Goal: Task Accomplishment & Management: Use online tool/utility

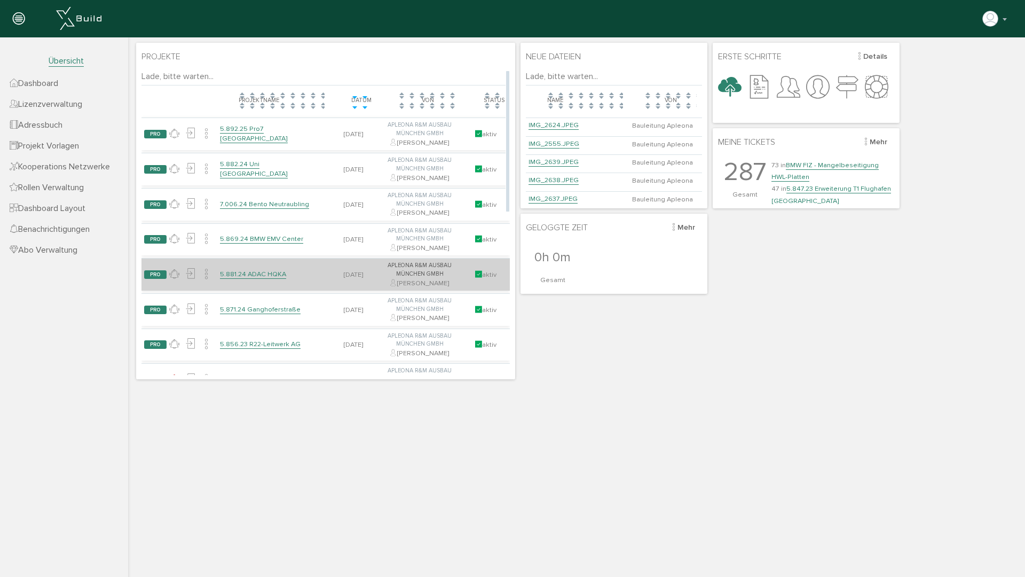
click at [262, 270] on link "5.881.24 ADAC HQKA" at bounding box center [253, 274] width 66 height 9
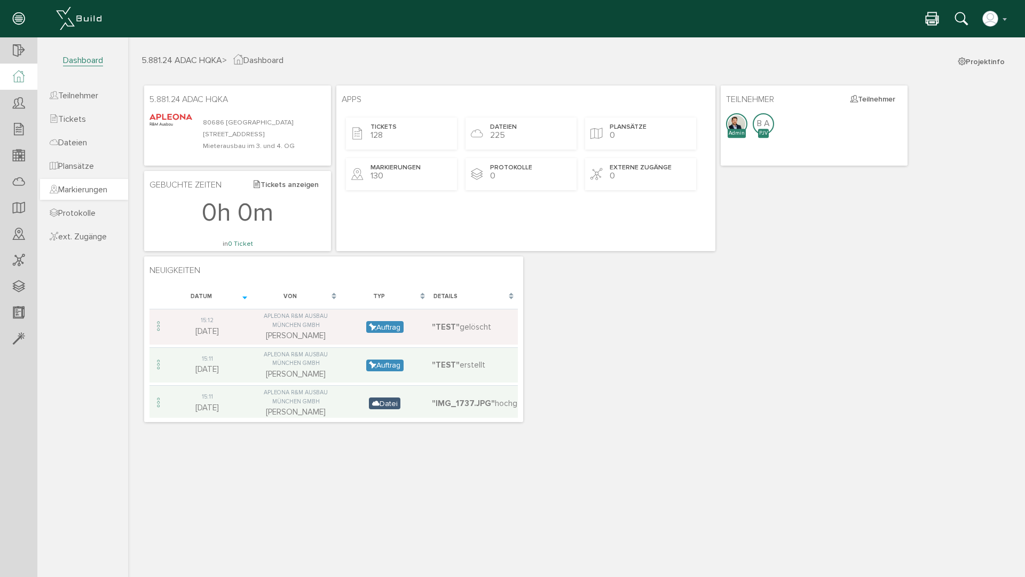
click at [82, 186] on span "Markierungen" at bounding box center [79, 189] width 58 height 11
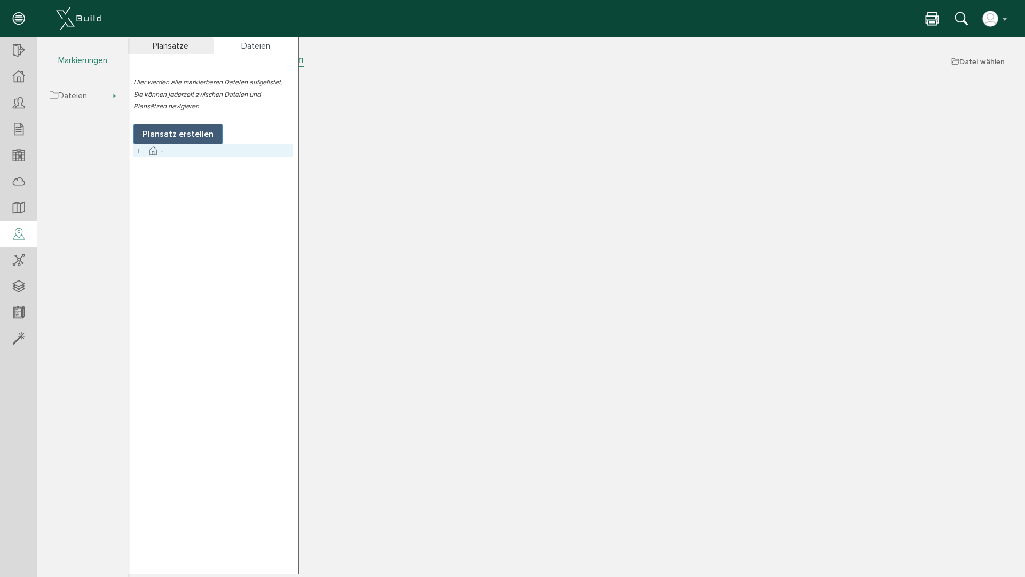
click at [138, 150] on icon at bounding box center [139, 150] width 13 height 13
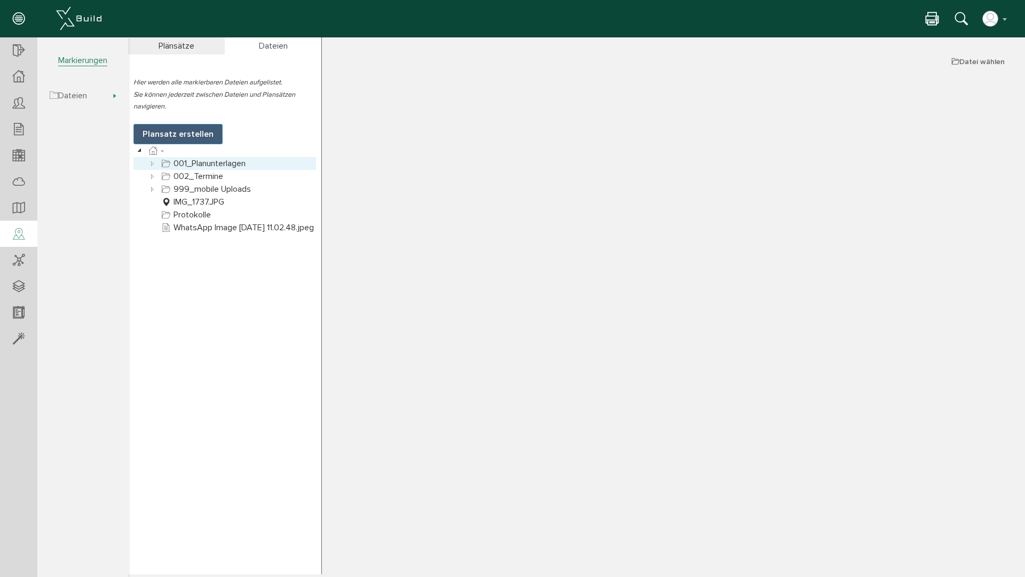
click at [154, 157] on icon at bounding box center [152, 163] width 13 height 13
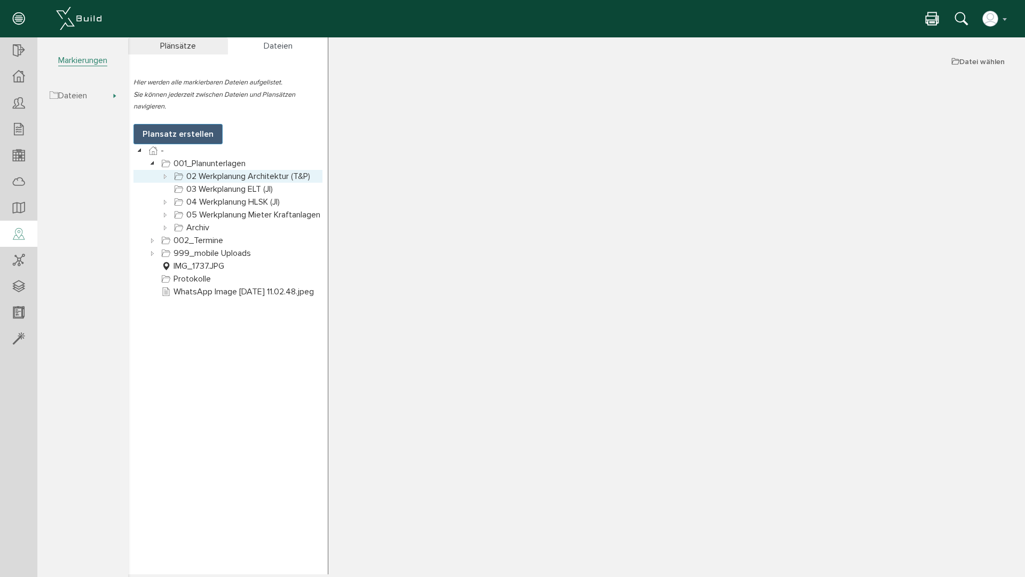
click at [163, 170] on icon at bounding box center [165, 176] width 13 height 13
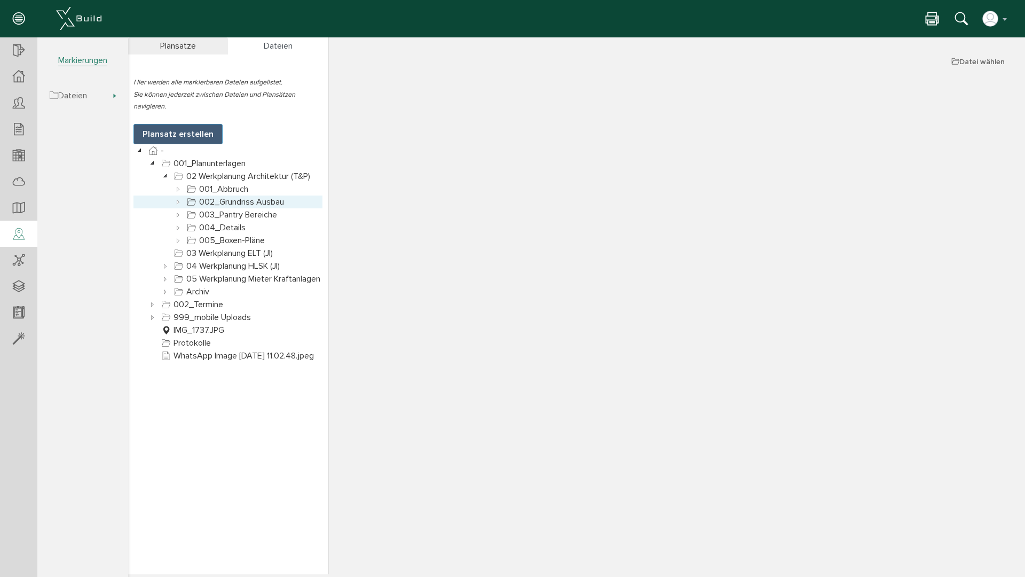
click at [217, 195] on link "002_Grundriss Ausbau" at bounding box center [235, 201] width 101 height 13
click at [177, 195] on icon at bounding box center [178, 201] width 13 height 13
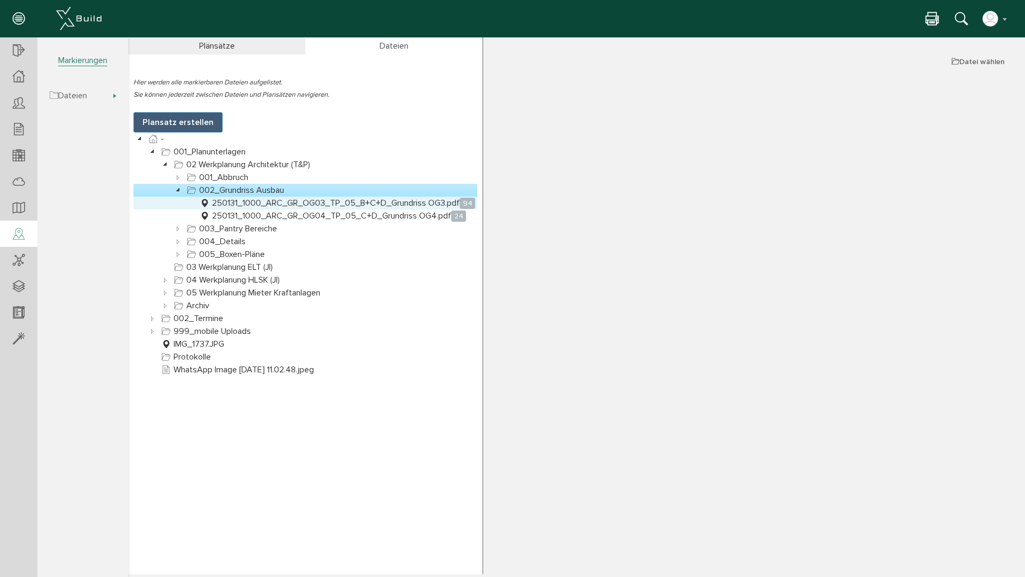
click at [228, 200] on link "250131_1000_ARC_GR_OG03_TP_05_B+C+D_Grundriss OG3.pdf 94" at bounding box center [338, 202] width 280 height 13
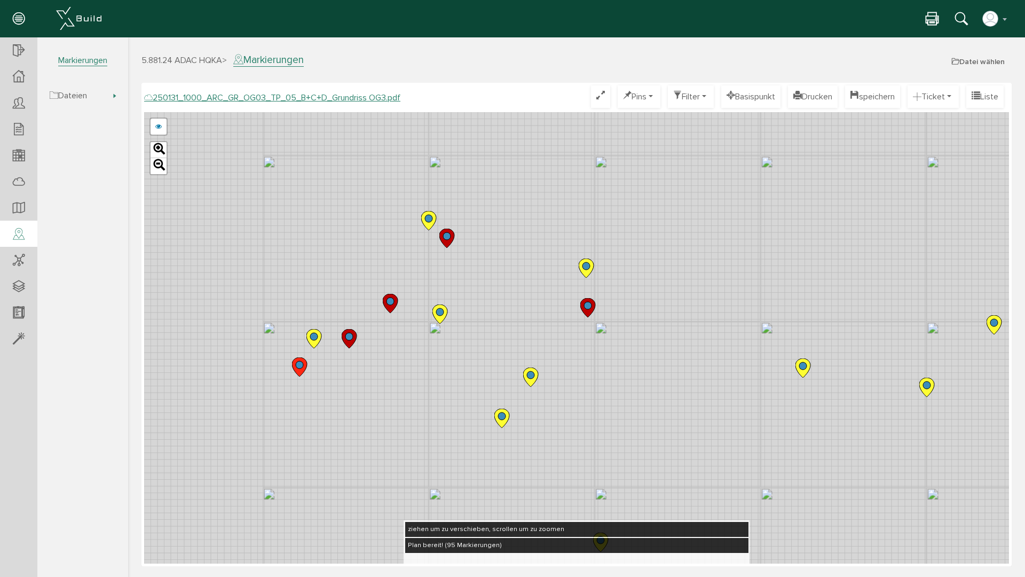
click at [300, 360] on icon at bounding box center [299, 366] width 15 height 19
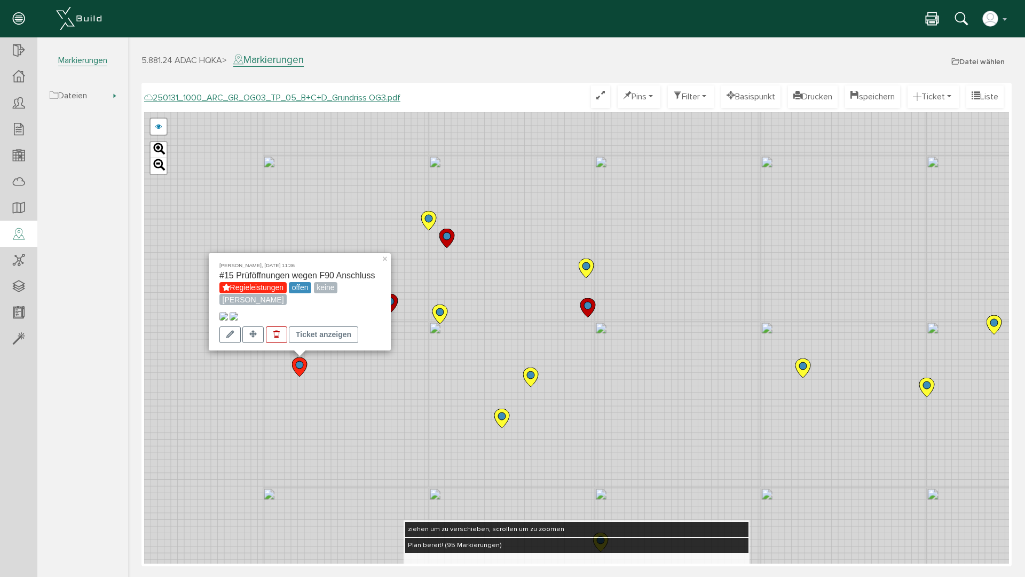
click at [359, 376] on div "[PERSON_NAME], [DATE] 11:36 #15 Prüföffnungen wegen F90 Anschluss Regieleistung…" at bounding box center [576, 337] width 865 height 451
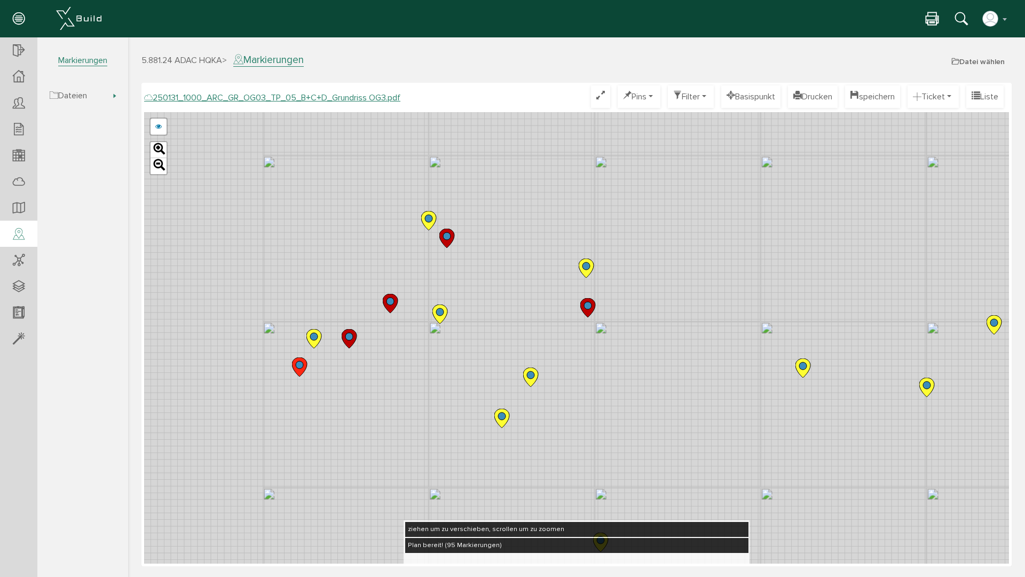
click at [346, 332] on icon at bounding box center [349, 338] width 15 height 19
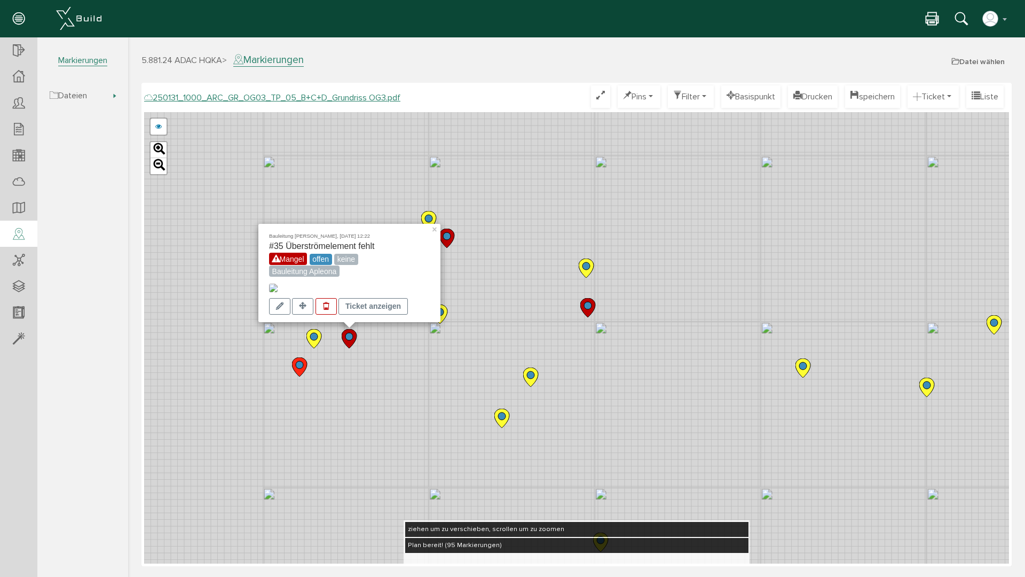
click at [365, 351] on div "Bauleitung [PERSON_NAME], [DATE] 12:22 #35 Überströmelement fehlt Mangel offen …" at bounding box center [576, 337] width 865 height 451
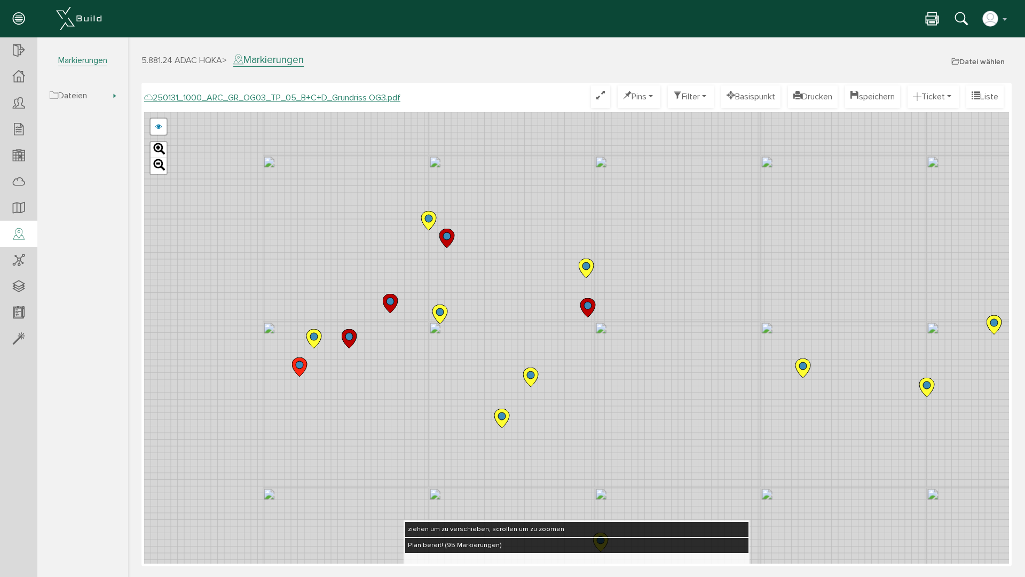
click at [392, 297] on icon at bounding box center [390, 303] width 15 height 19
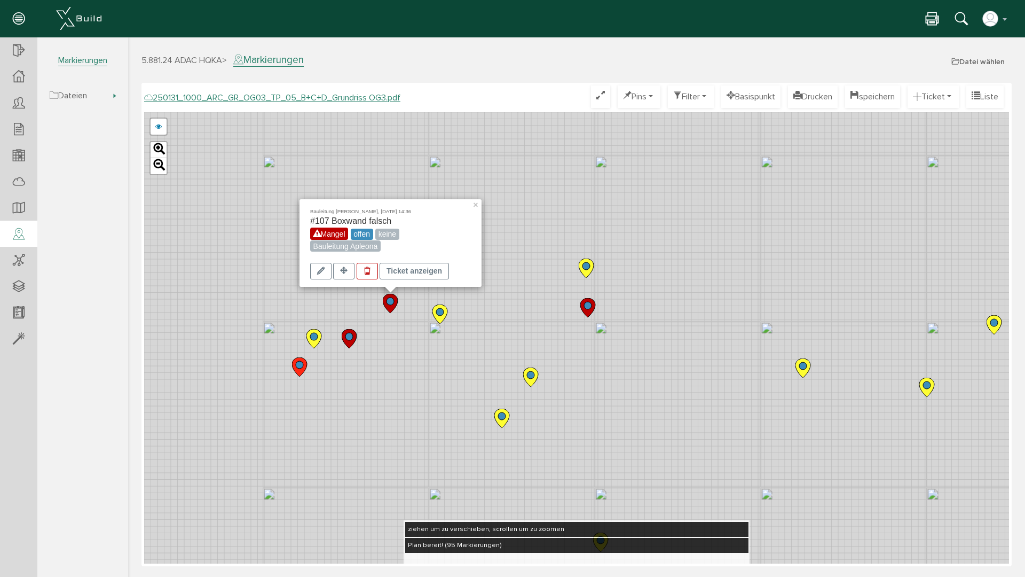
click at [407, 315] on div "Bauleitung [PERSON_NAME], [DATE] 14:36 #107 Boxwand falsch Mangel offen keine B…" at bounding box center [576, 337] width 865 height 451
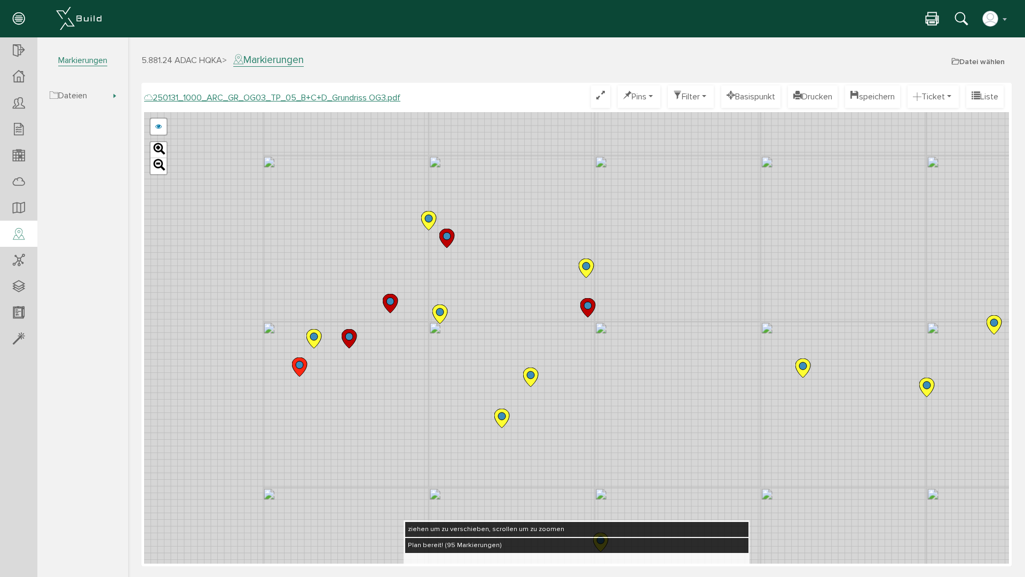
click at [427, 218] on circle at bounding box center [428, 218] width 7 height 7
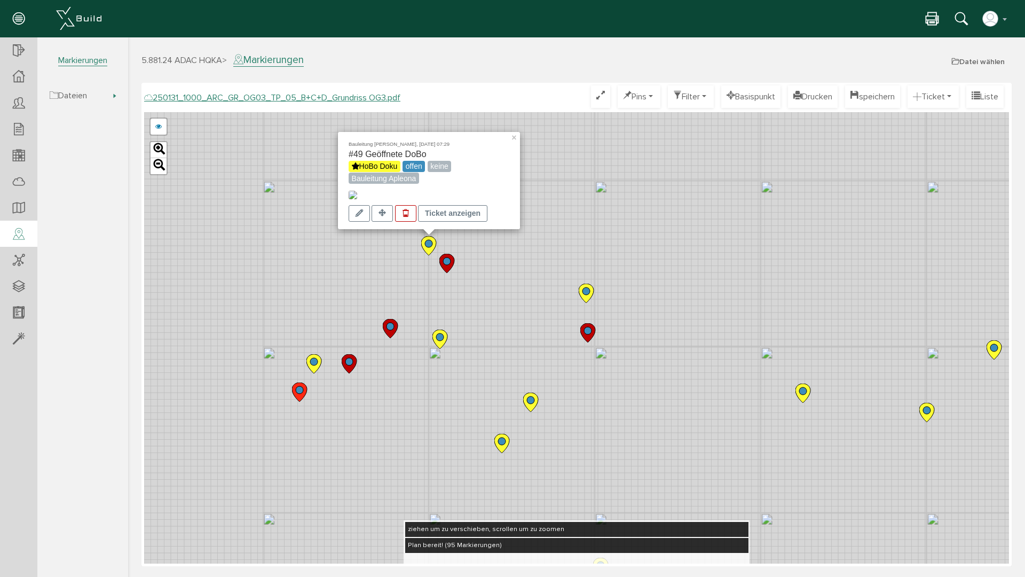
click at [437, 333] on icon at bounding box center [439, 338] width 15 height 19
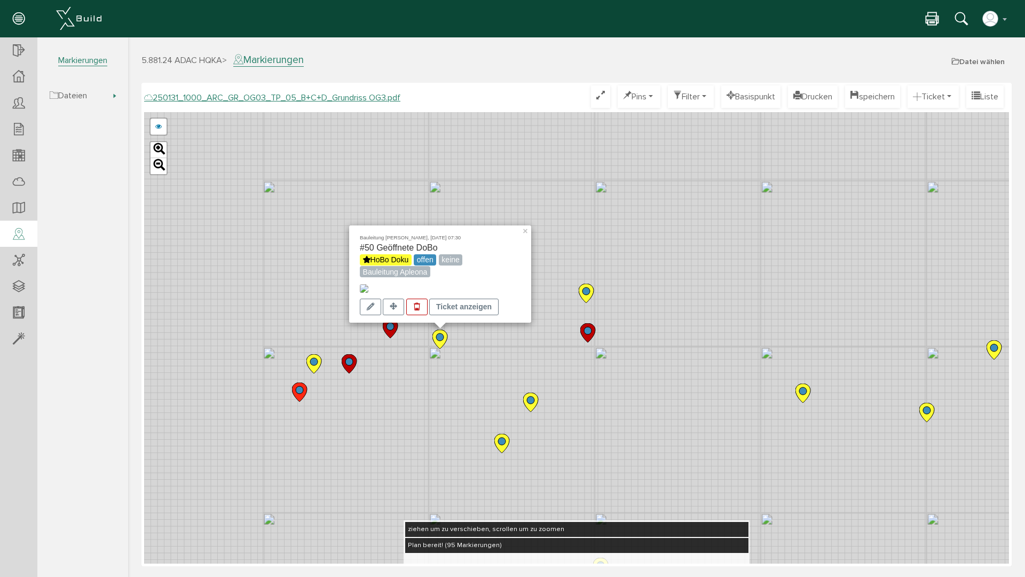
click at [315, 362] on circle at bounding box center [313, 361] width 7 height 7
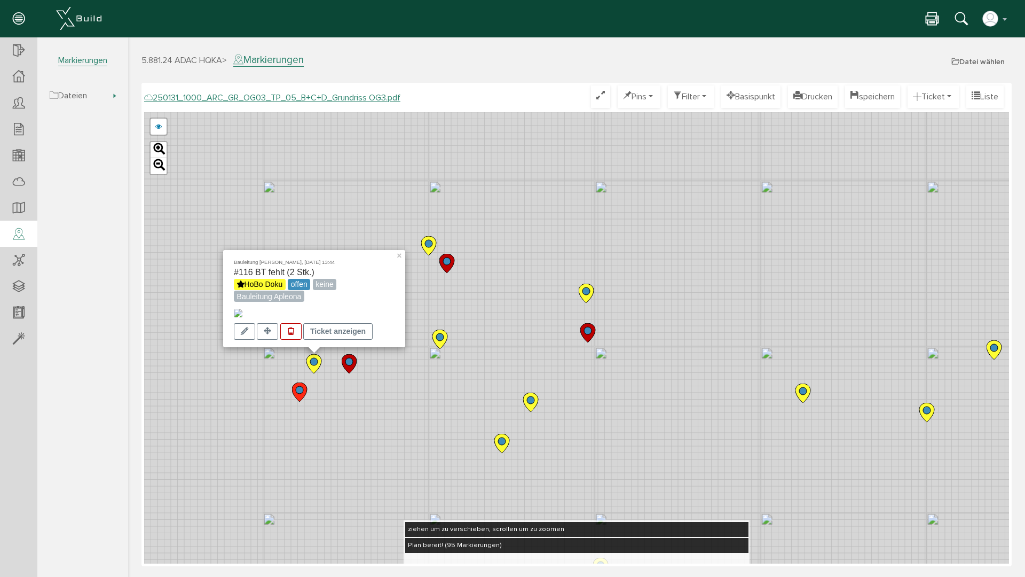
click at [442, 335] on circle at bounding box center [439, 336] width 7 height 7
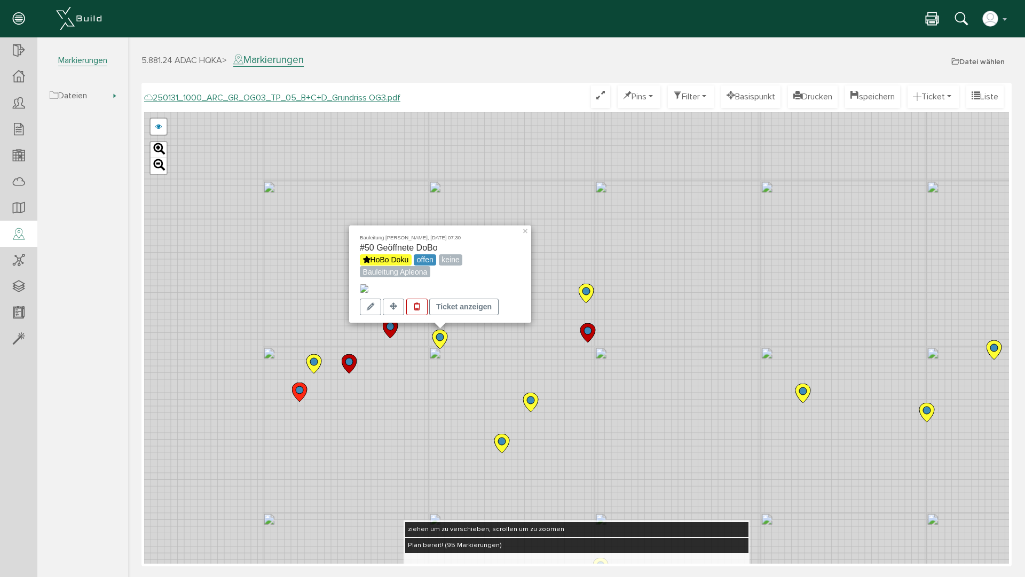
click at [585, 290] on circle at bounding box center [585, 290] width 7 height 7
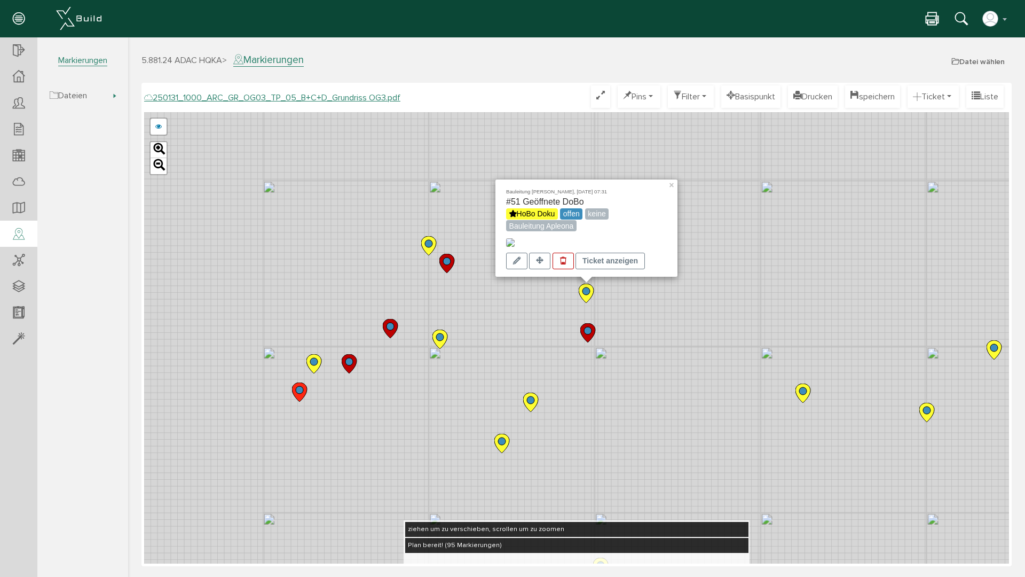
click at [525, 396] on icon at bounding box center [530, 401] width 15 height 19
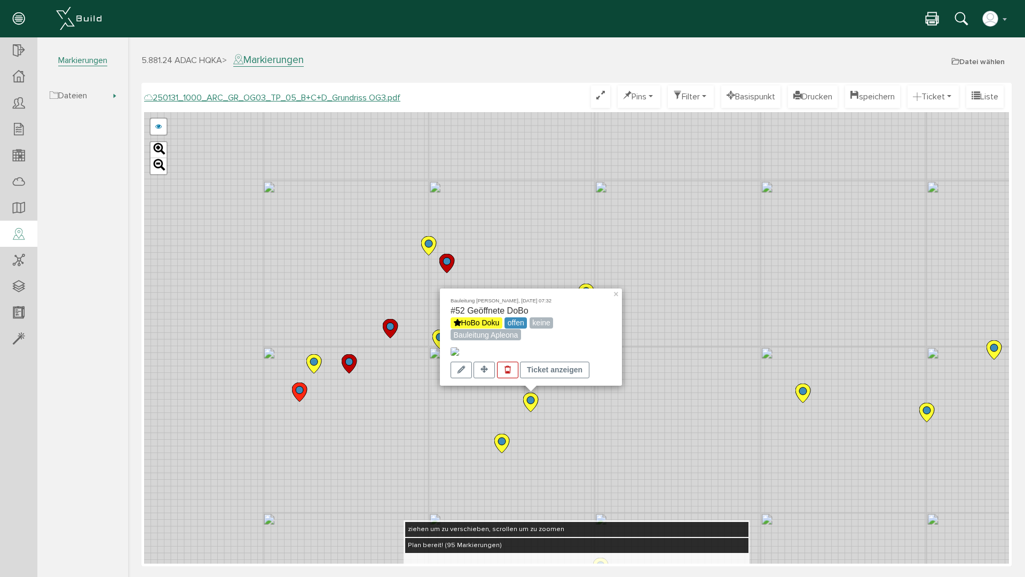
click at [500, 442] on circle at bounding box center [501, 440] width 7 height 7
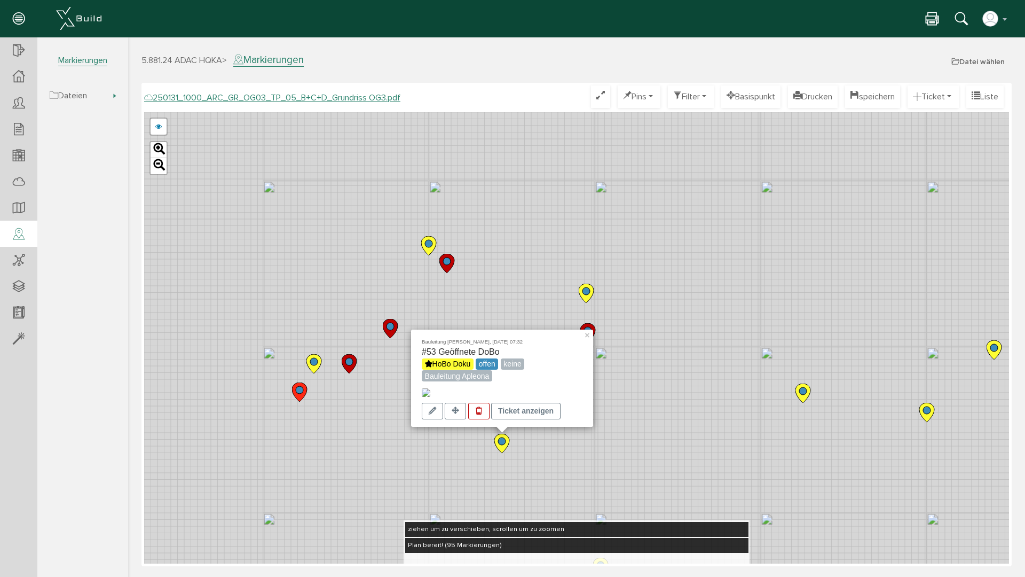
click at [805, 393] on circle at bounding box center [802, 390] width 7 height 7
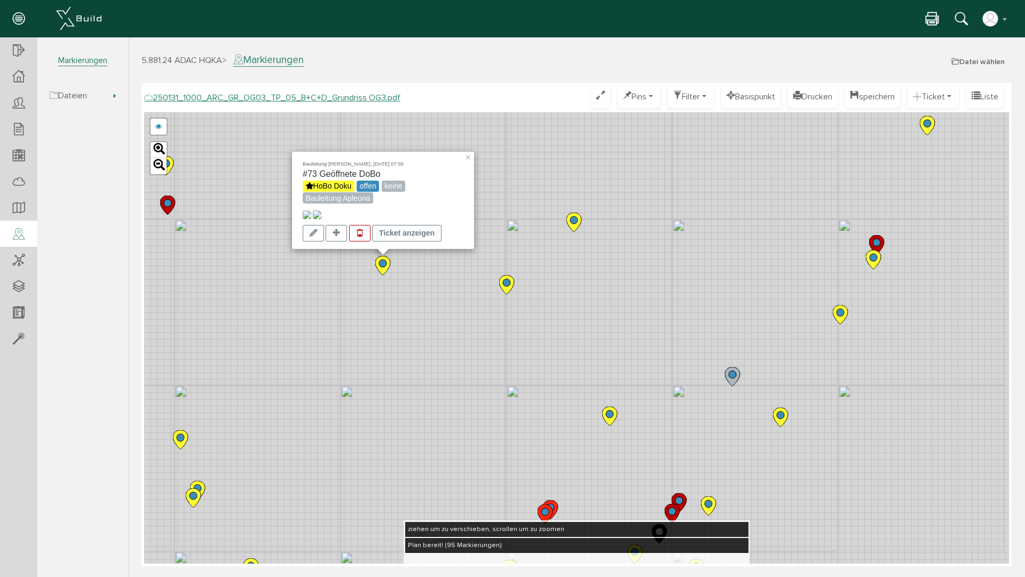
drag, startPoint x: 908, startPoint y: 440, endPoint x: 486, endPoint y: 312, distance: 440.8
click at [486, 312] on div "Bauleitung [PERSON_NAME], [DATE] 07:55 #73 Geöffnete DoBo HoBo Doku offen keine…" at bounding box center [576, 337] width 865 height 451
click at [177, 436] on circle at bounding box center [180, 436] width 7 height 7
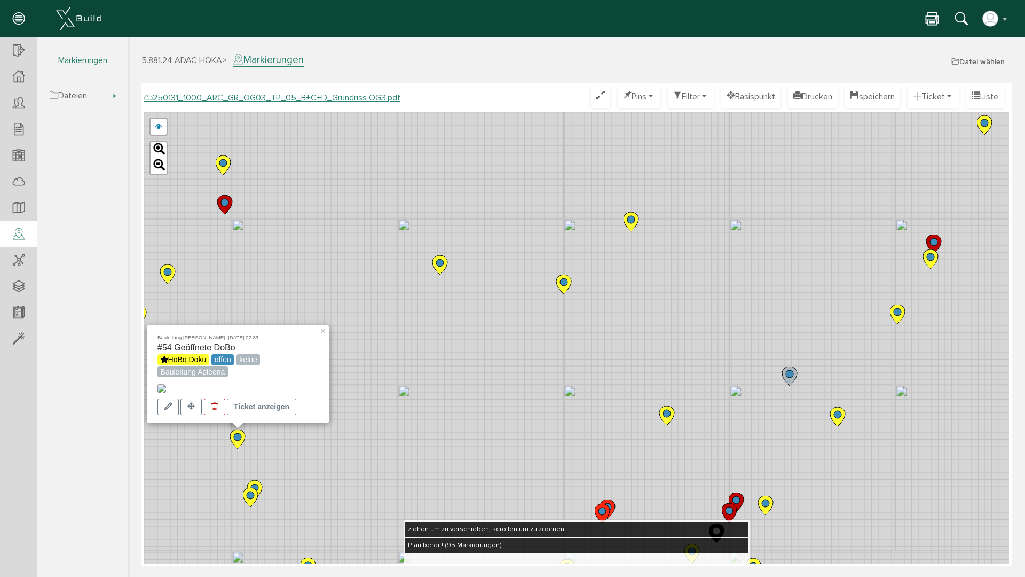
click at [246, 492] on icon at bounding box center [250, 496] width 15 height 19
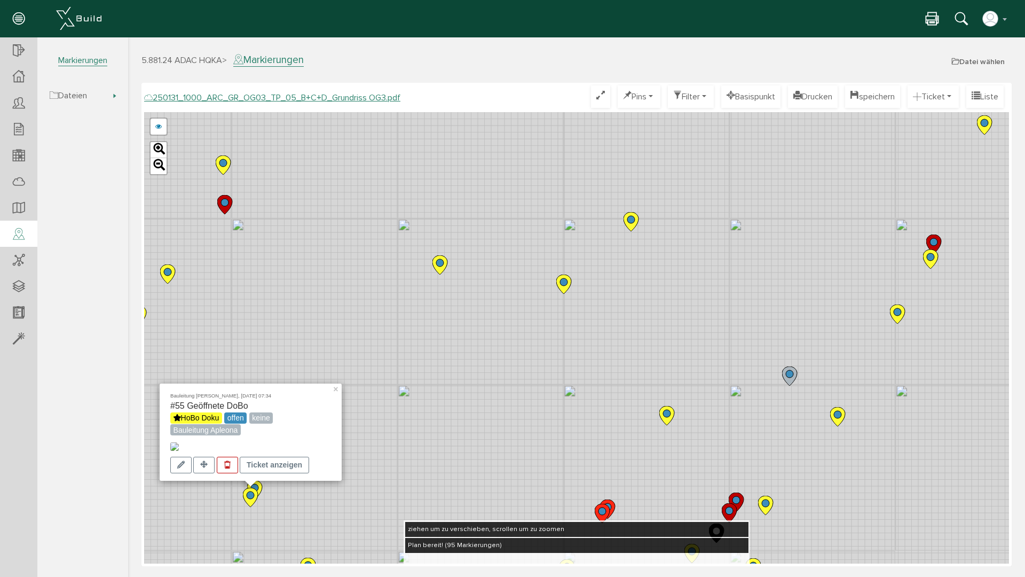
click at [258, 483] on icon at bounding box center [254, 489] width 15 height 19
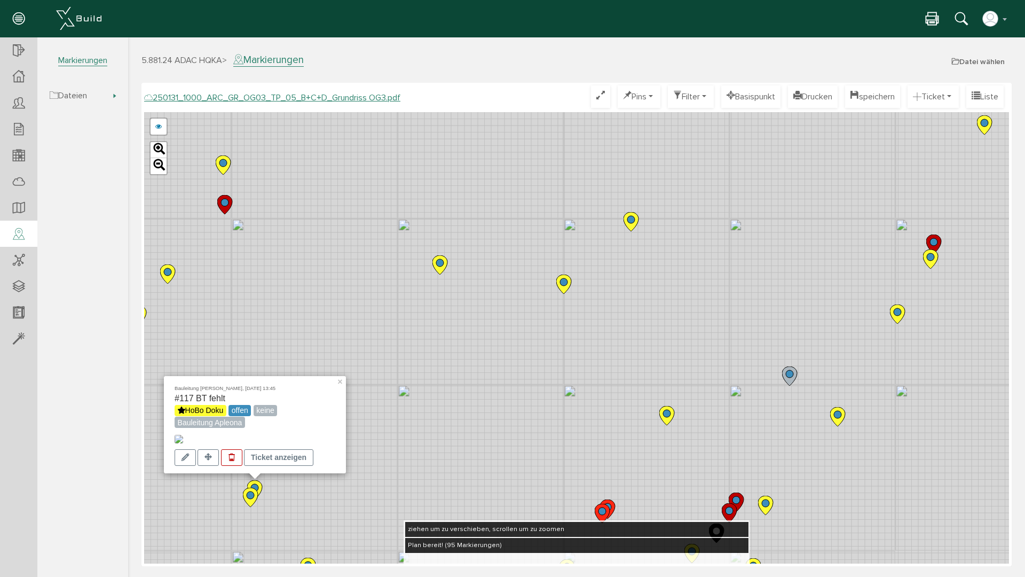
click at [253, 490] on icon at bounding box center [250, 496] width 15 height 19
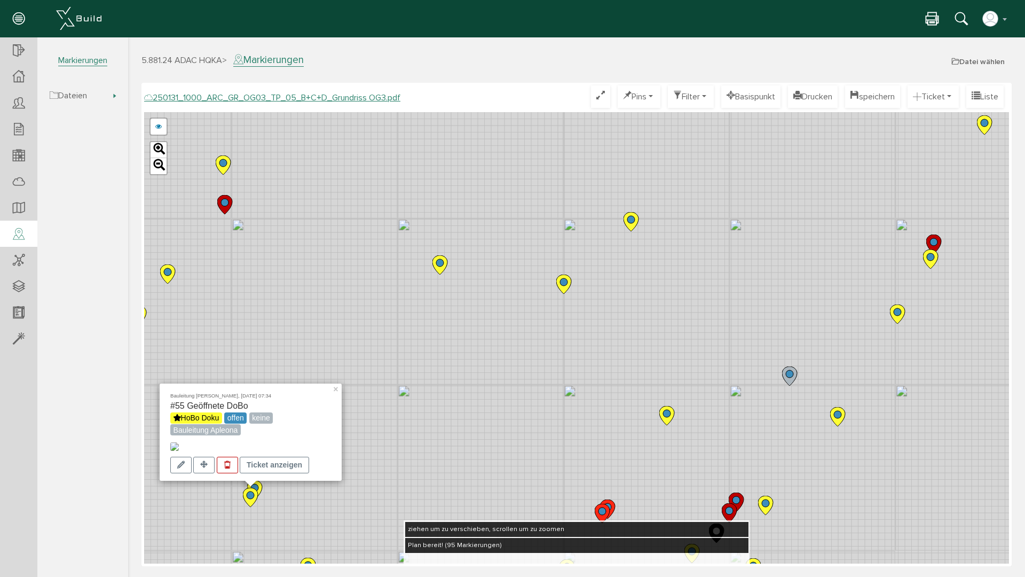
click at [260, 485] on icon at bounding box center [254, 489] width 15 height 19
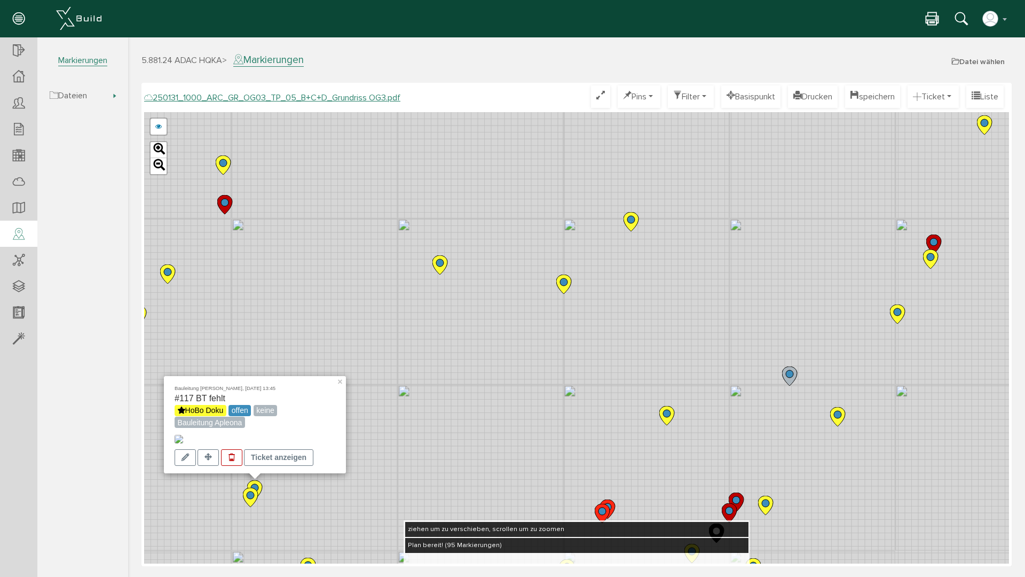
click at [668, 413] on circle at bounding box center [666, 412] width 7 height 7
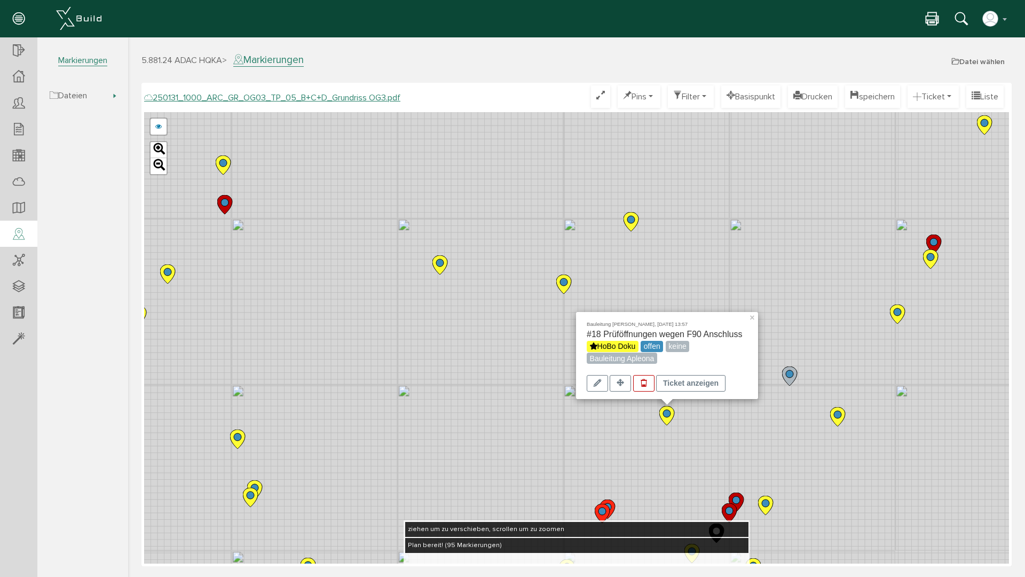
click at [765, 501] on circle at bounding box center [765, 502] width 7 height 7
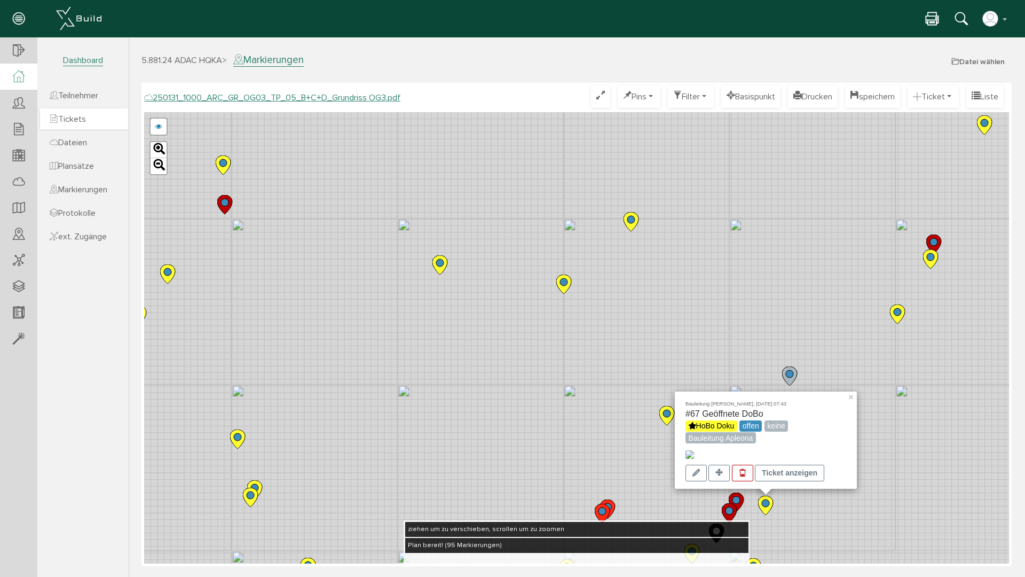
click at [76, 116] on span "Tickets" at bounding box center [68, 119] width 36 height 11
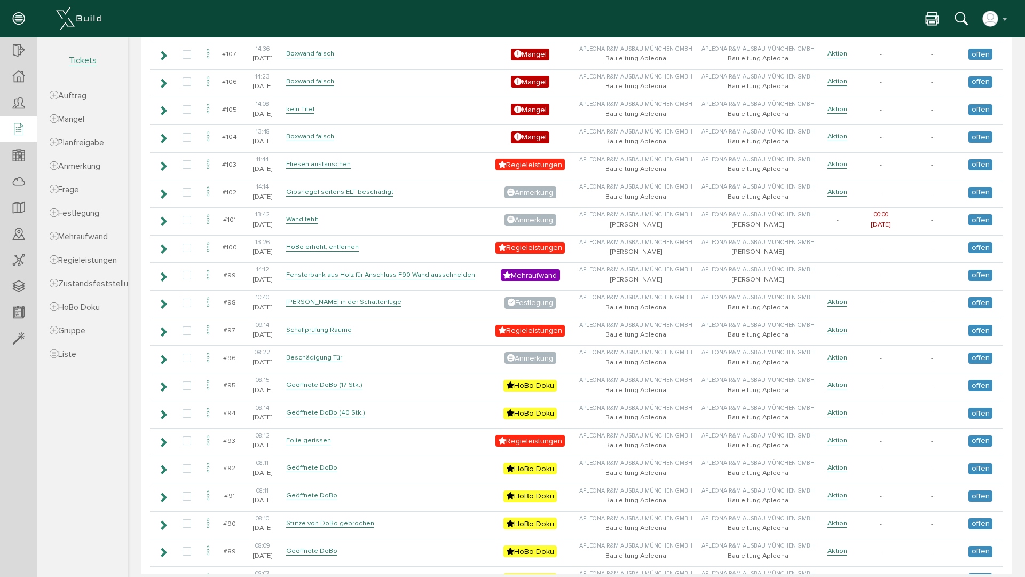
scroll to position [854, 0]
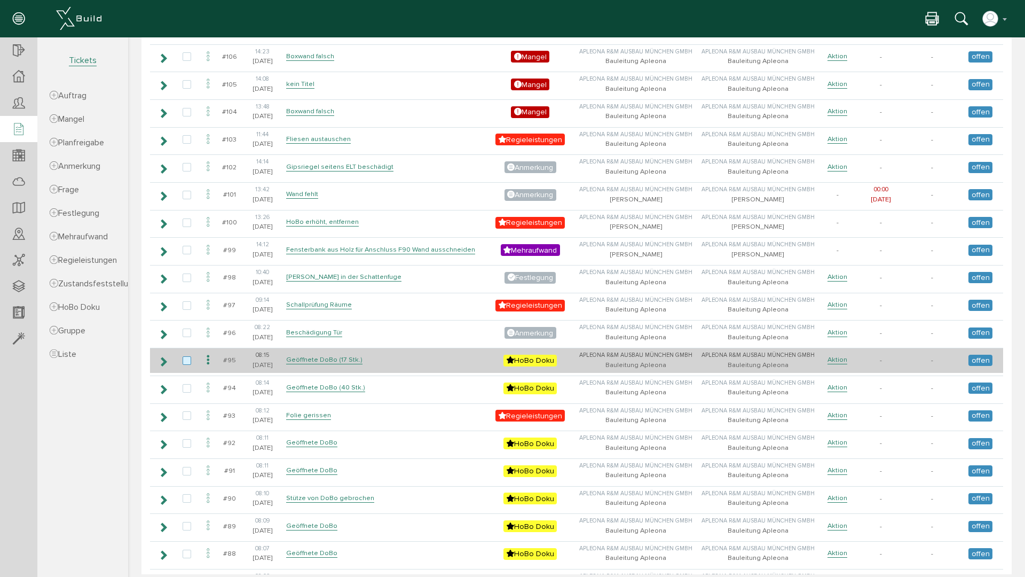
click at [188, 361] on label at bounding box center [189, 361] width 13 height 10
click at [188, 361] on input "checkbox" at bounding box center [186, 359] width 7 height 7
checkbox input "true"
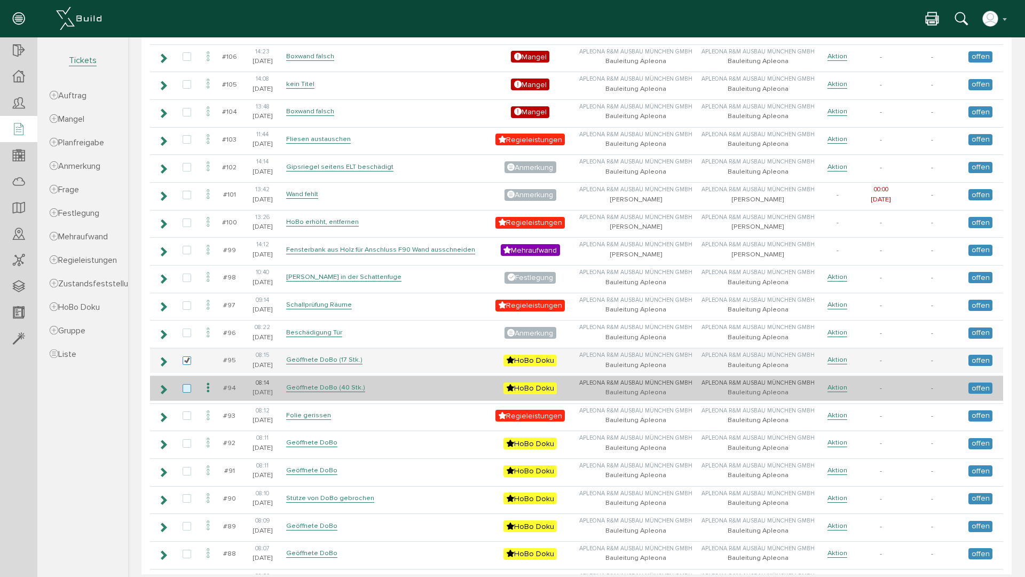
drag, startPoint x: 185, startPoint y: 387, endPoint x: 190, endPoint y: 391, distance: 6.0
click at [187, 387] on label at bounding box center [189, 389] width 13 height 10
click at [187, 387] on input "checkbox" at bounding box center [186, 387] width 7 height 7
checkbox input "true"
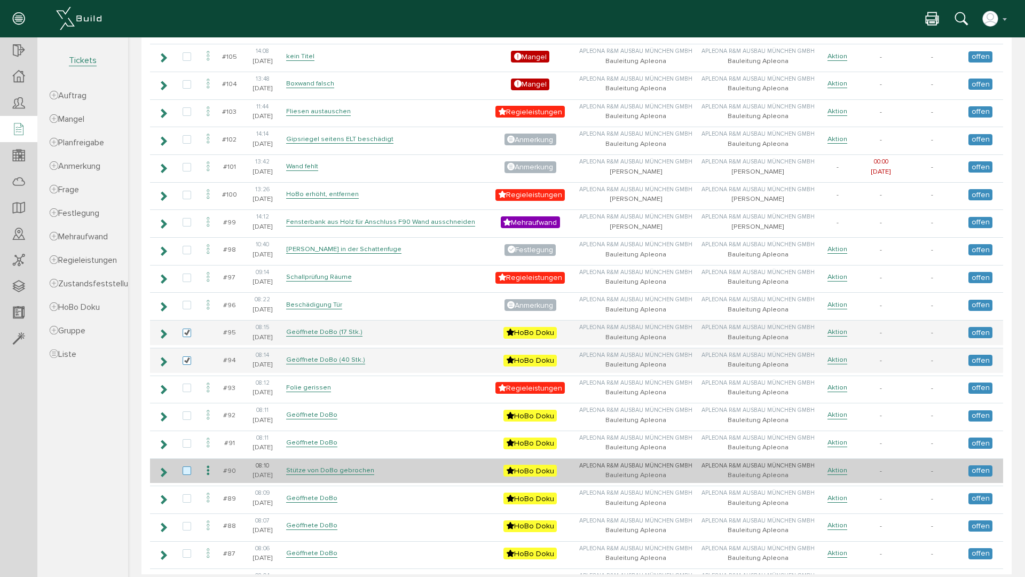
scroll to position [961, 0]
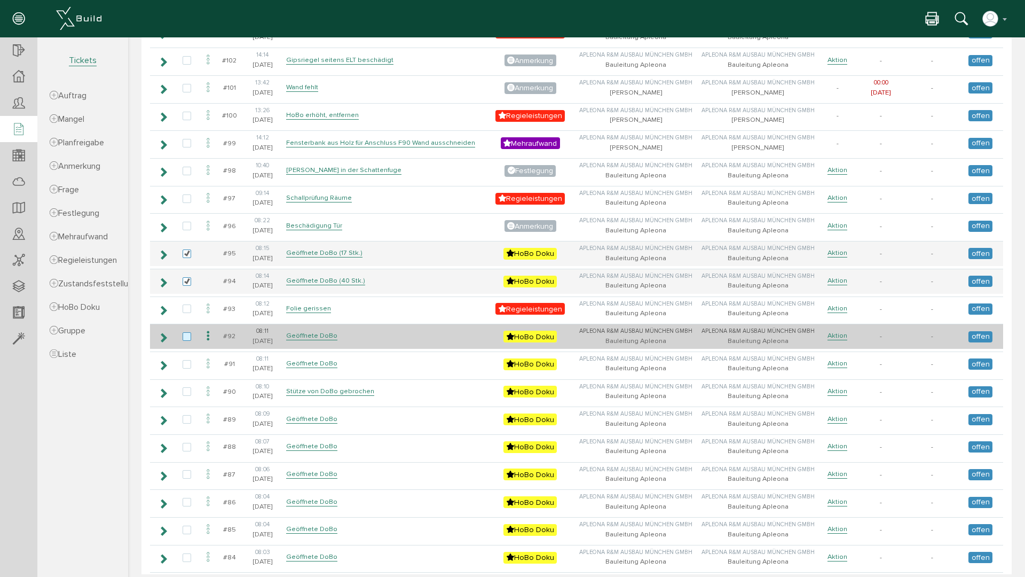
click at [186, 337] on label at bounding box center [189, 337] width 13 height 10
click at [186, 337] on input "checkbox" at bounding box center [186, 335] width 7 height 7
checkbox input "true"
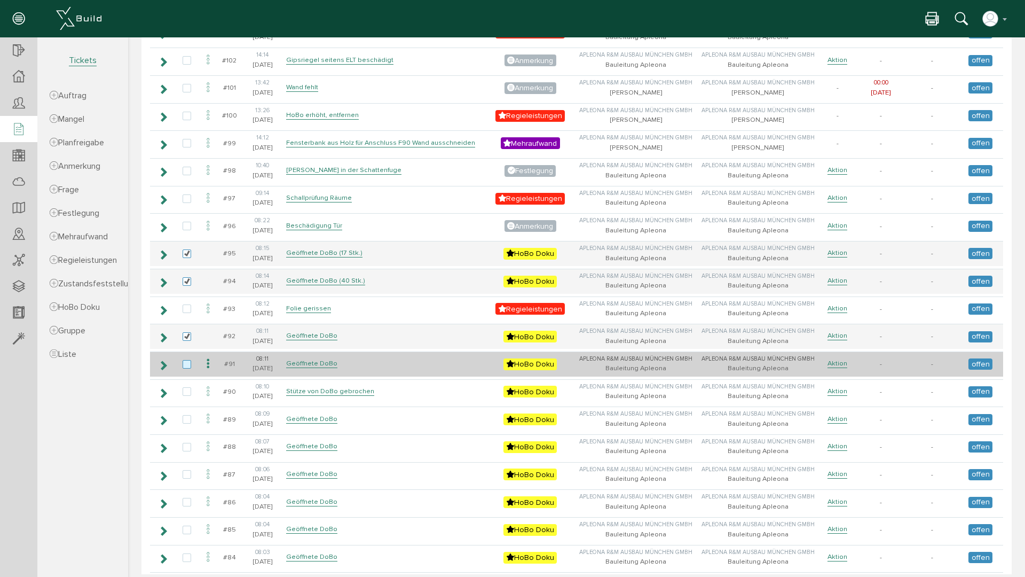
click at [185, 365] on label at bounding box center [189, 365] width 13 height 10
click at [185, 365] on input "checkbox" at bounding box center [186, 363] width 7 height 7
checkbox input "true"
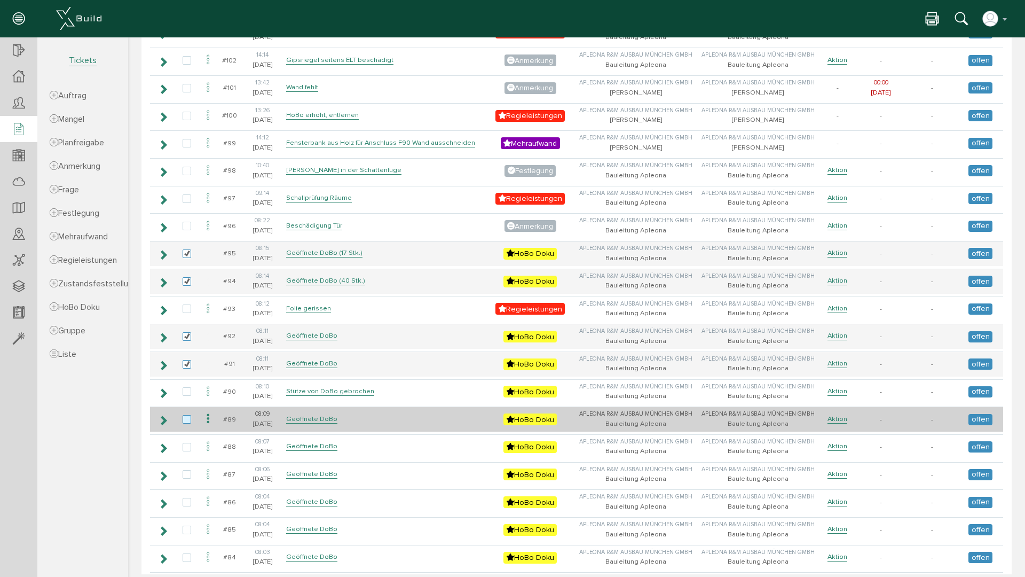
click at [186, 418] on label at bounding box center [189, 420] width 13 height 10
click at [186, 418] on input "checkbox" at bounding box center [186, 418] width 7 height 7
checkbox input "true"
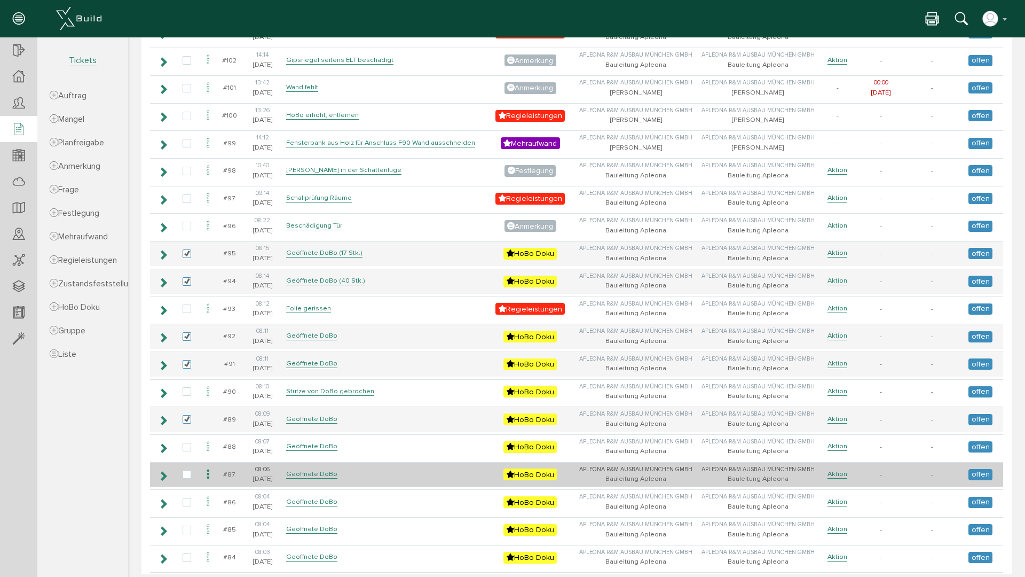
drag, startPoint x: 188, startPoint y: 446, endPoint x: 179, endPoint y: 468, distance: 23.7
click at [187, 448] on label at bounding box center [189, 448] width 13 height 10
click at [187, 448] on input "checkbox" at bounding box center [186, 446] width 7 height 7
checkbox input "true"
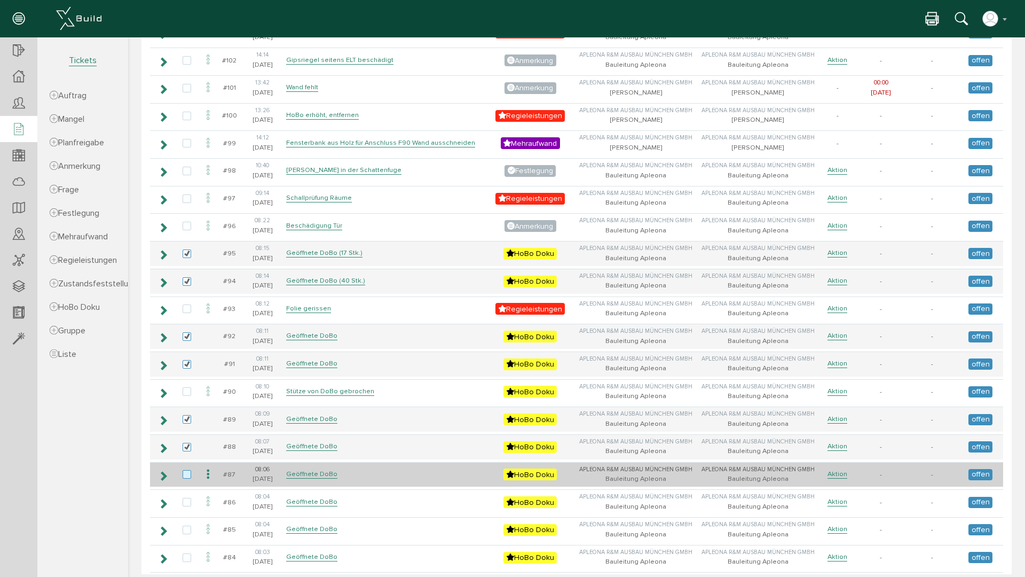
click at [186, 472] on label at bounding box center [189, 475] width 13 height 10
click at [186, 472] on input "checkbox" at bounding box center [186, 473] width 7 height 7
checkbox input "true"
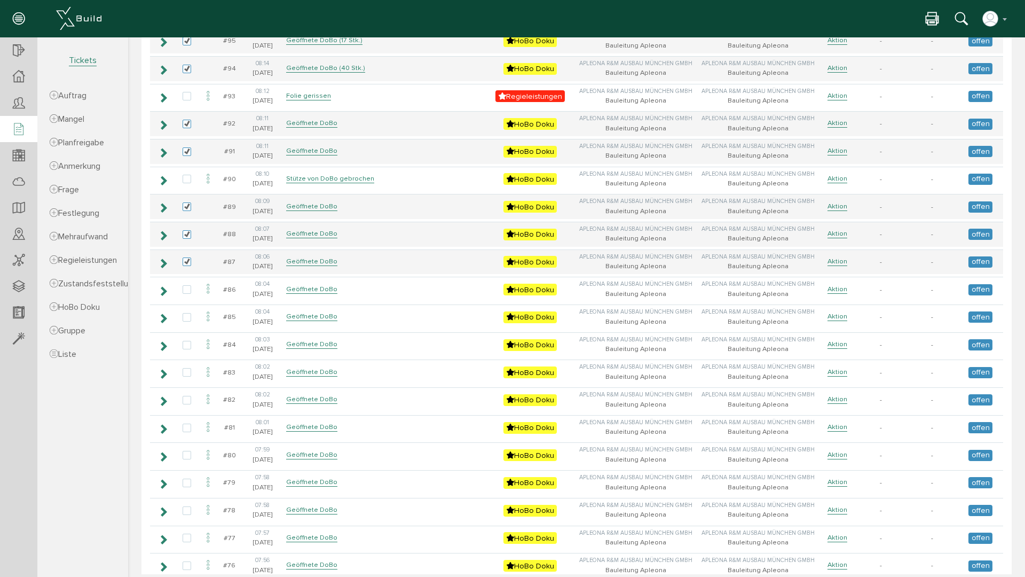
scroll to position [1175, 0]
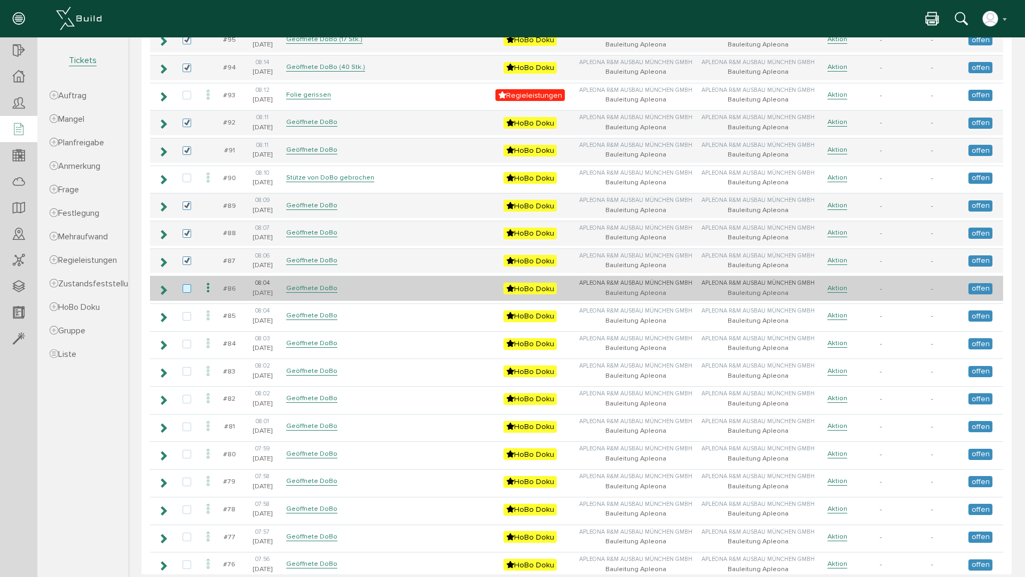
click at [186, 287] on label at bounding box center [189, 289] width 13 height 10
click at [186, 287] on input "checkbox" at bounding box center [186, 287] width 7 height 7
checkbox input "true"
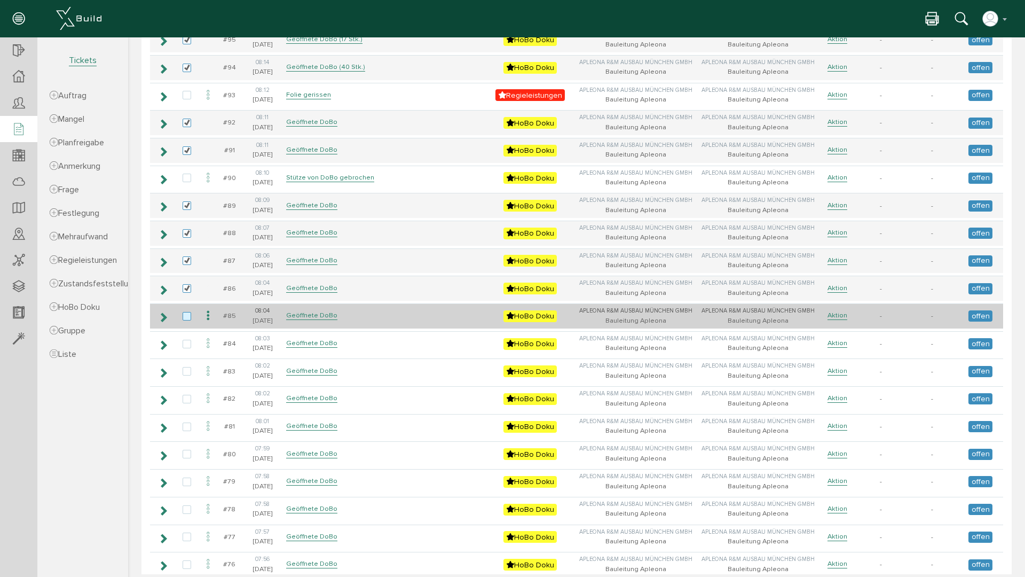
click at [184, 313] on label at bounding box center [189, 317] width 13 height 10
click at [184, 313] on input "checkbox" at bounding box center [186, 315] width 7 height 7
checkbox input "true"
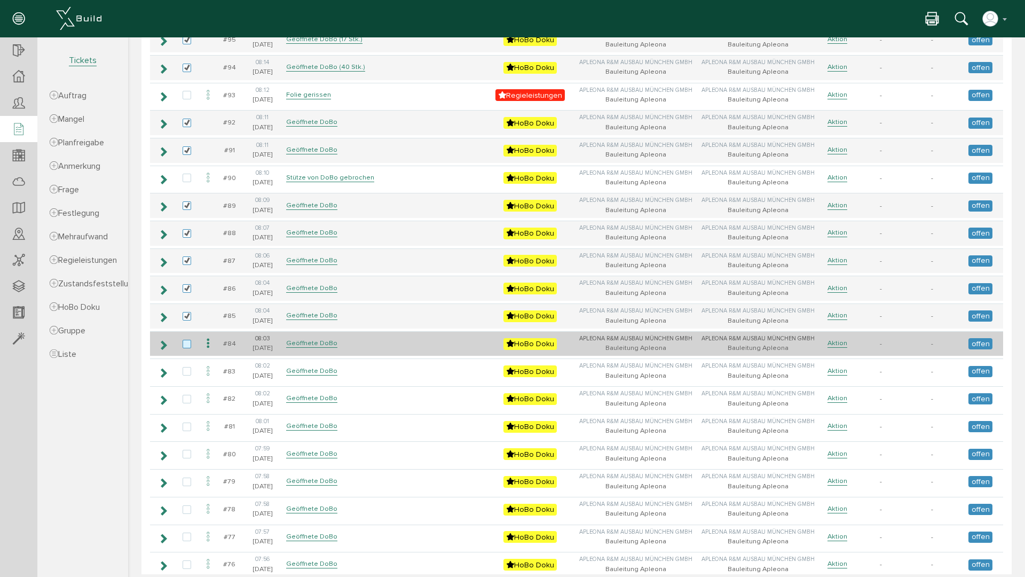
click at [185, 344] on label at bounding box center [189, 345] width 13 height 10
click at [185, 344] on input "checkbox" at bounding box center [186, 343] width 7 height 7
checkbox input "true"
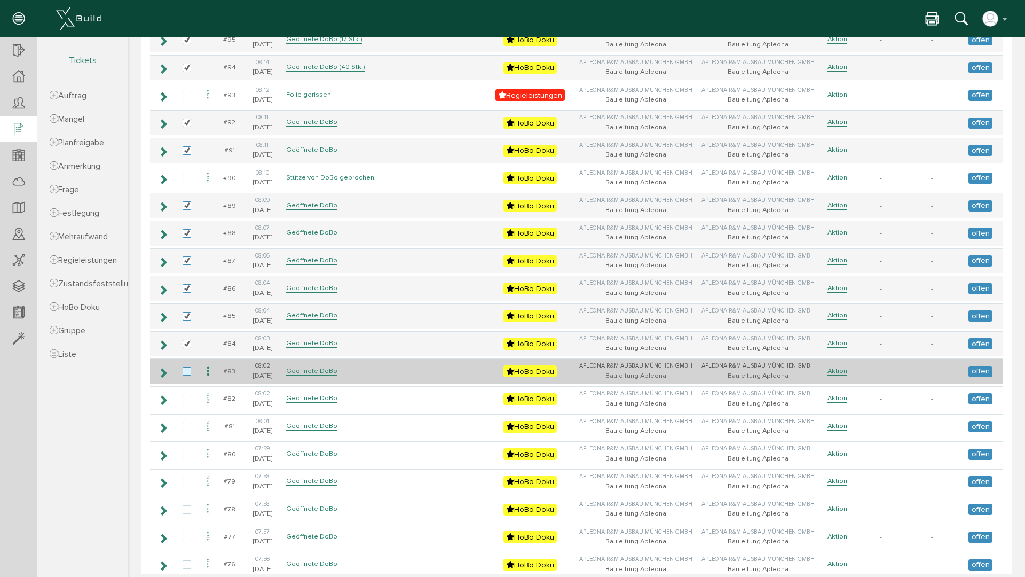
click at [186, 370] on label at bounding box center [189, 372] width 13 height 10
click at [186, 370] on input "checkbox" at bounding box center [186, 370] width 7 height 7
checkbox input "true"
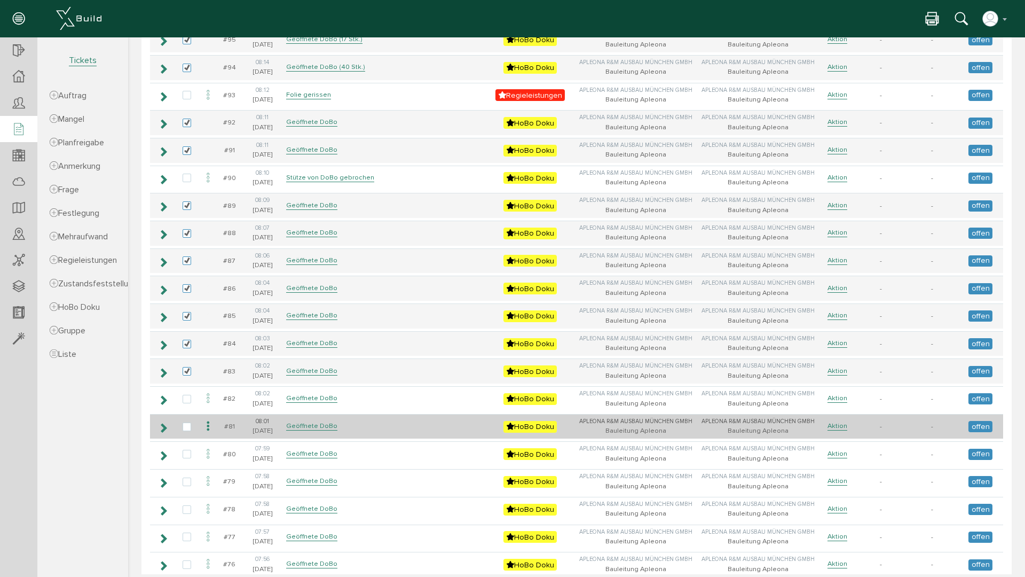
drag, startPoint x: 188, startPoint y: 398, endPoint x: 188, endPoint y: 420, distance: 21.9
click at [187, 400] on label at bounding box center [189, 400] width 13 height 10
click at [187, 400] on input "checkbox" at bounding box center [186, 398] width 7 height 7
checkbox input "true"
drag, startPoint x: 187, startPoint y: 427, endPoint x: 187, endPoint y: 444, distance: 16.6
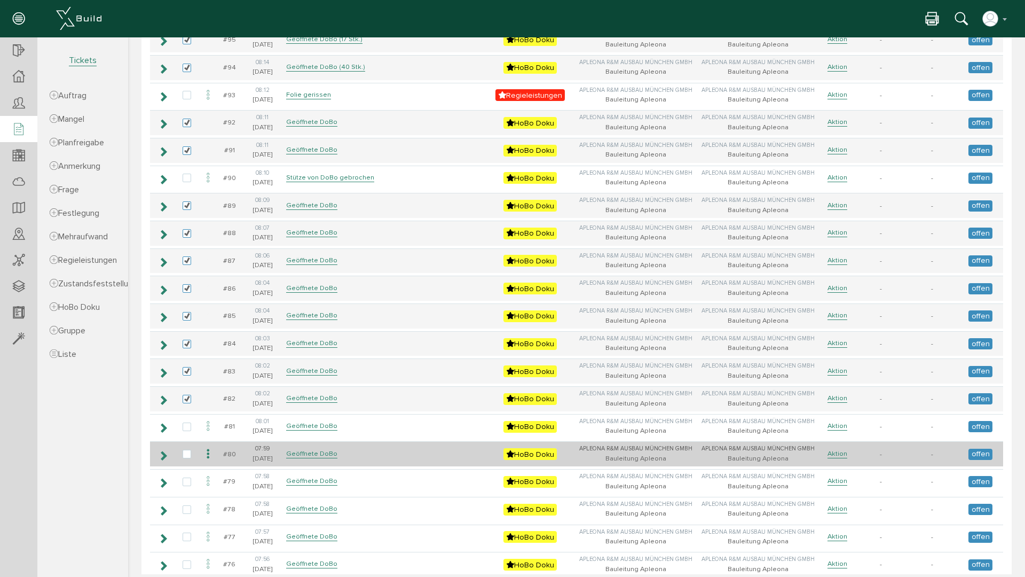
click at [187, 428] on label at bounding box center [189, 427] width 13 height 10
click at [187, 428] on input "checkbox" at bounding box center [186, 425] width 7 height 7
checkbox input "true"
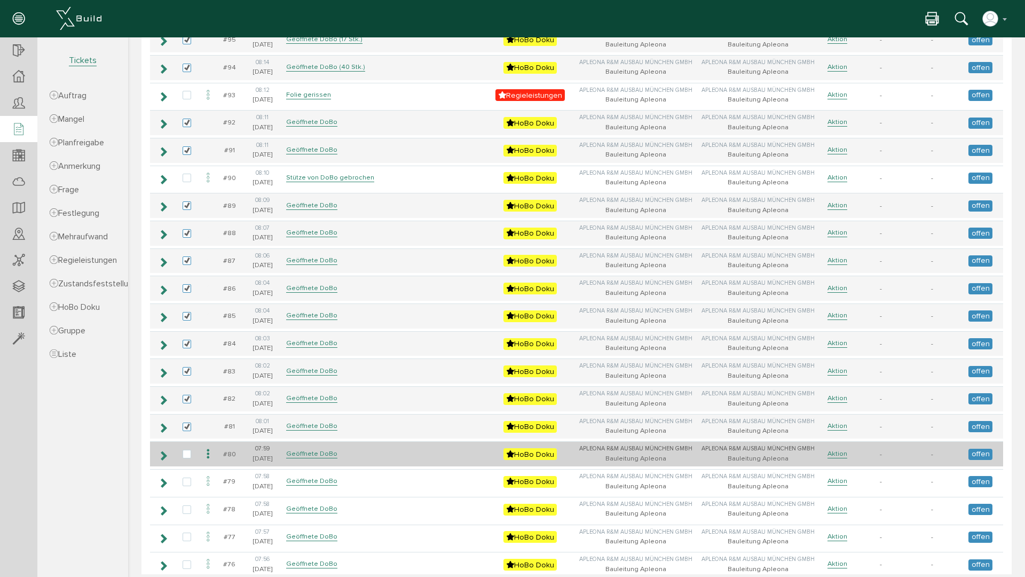
click at [188, 449] on td at bounding box center [187, 453] width 25 height 25
click at [186, 451] on label at bounding box center [189, 455] width 13 height 10
click at [186, 451] on input "checkbox" at bounding box center [186, 453] width 7 height 7
checkbox input "true"
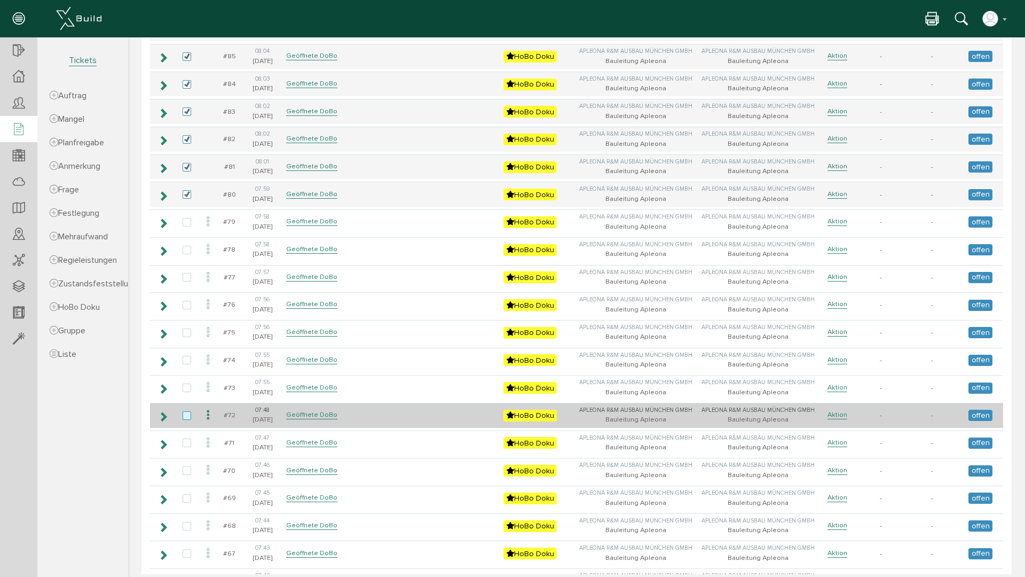
scroll to position [1441, 0]
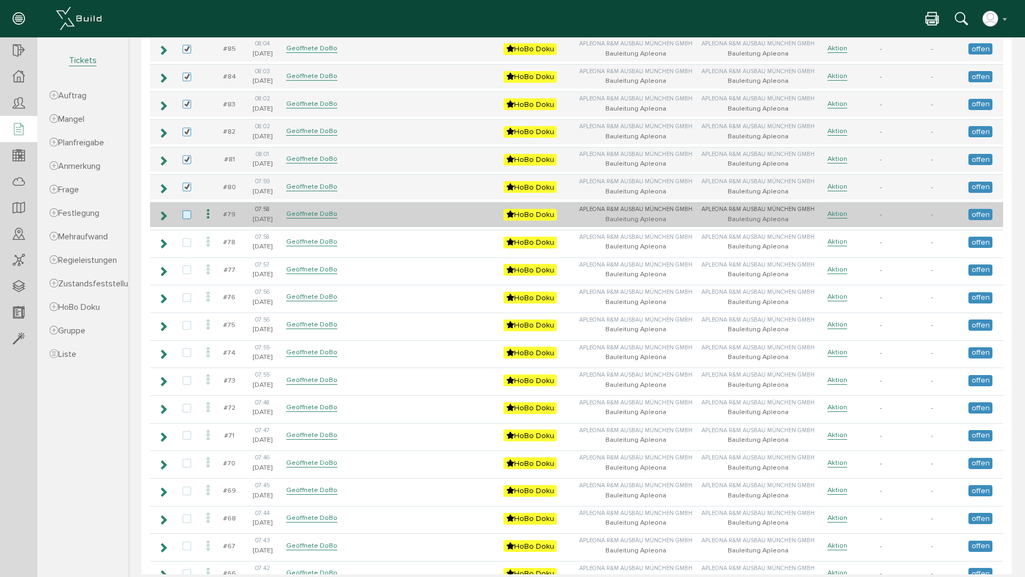
click at [186, 212] on label at bounding box center [189, 215] width 13 height 10
click at [186, 212] on input "checkbox" at bounding box center [186, 213] width 7 height 7
checkbox input "true"
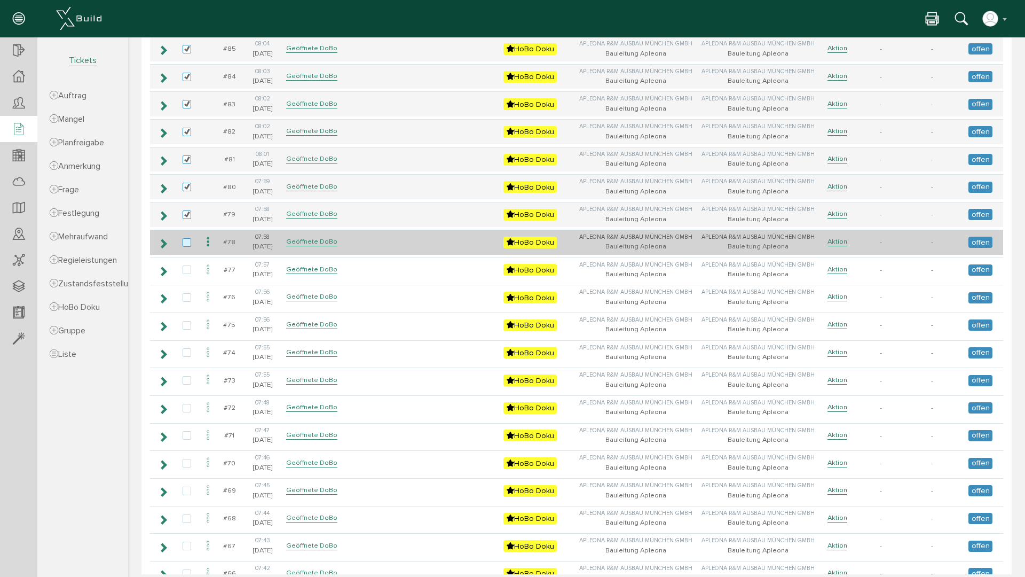
click at [185, 241] on label at bounding box center [189, 243] width 13 height 10
click at [185, 241] on input "checkbox" at bounding box center [186, 241] width 7 height 7
checkbox input "true"
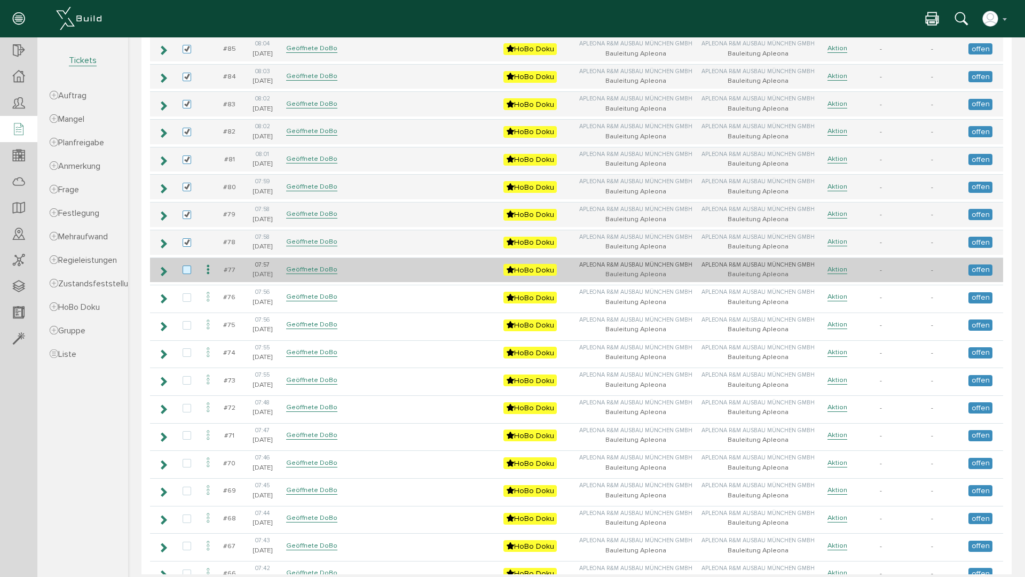
click at [187, 269] on label at bounding box center [189, 270] width 13 height 10
click at [187, 269] on input "checkbox" at bounding box center [186, 268] width 7 height 7
checkbox input "true"
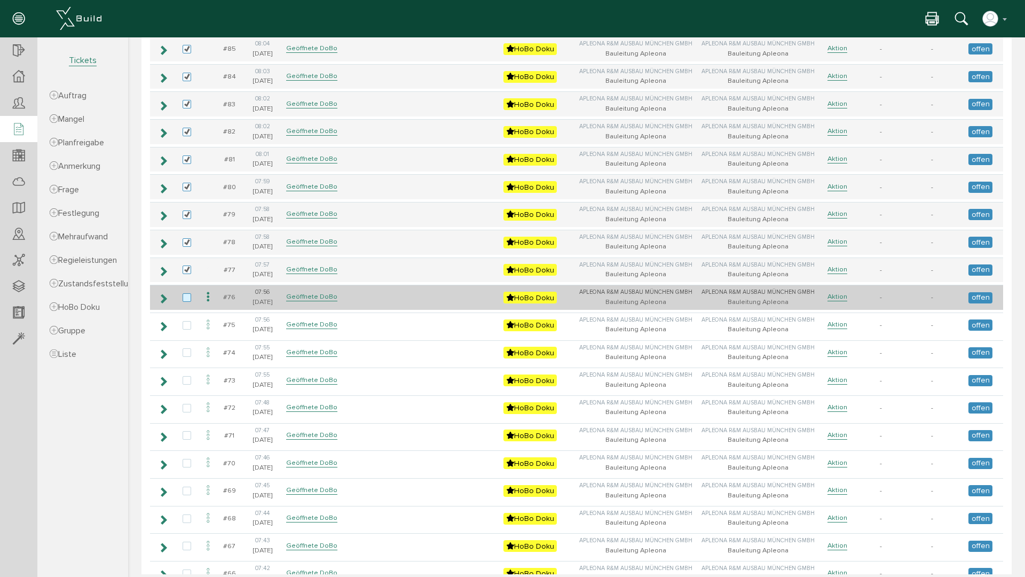
click at [188, 297] on label at bounding box center [189, 298] width 13 height 10
click at [188, 297] on input "checkbox" at bounding box center [186, 296] width 7 height 7
checkbox input "true"
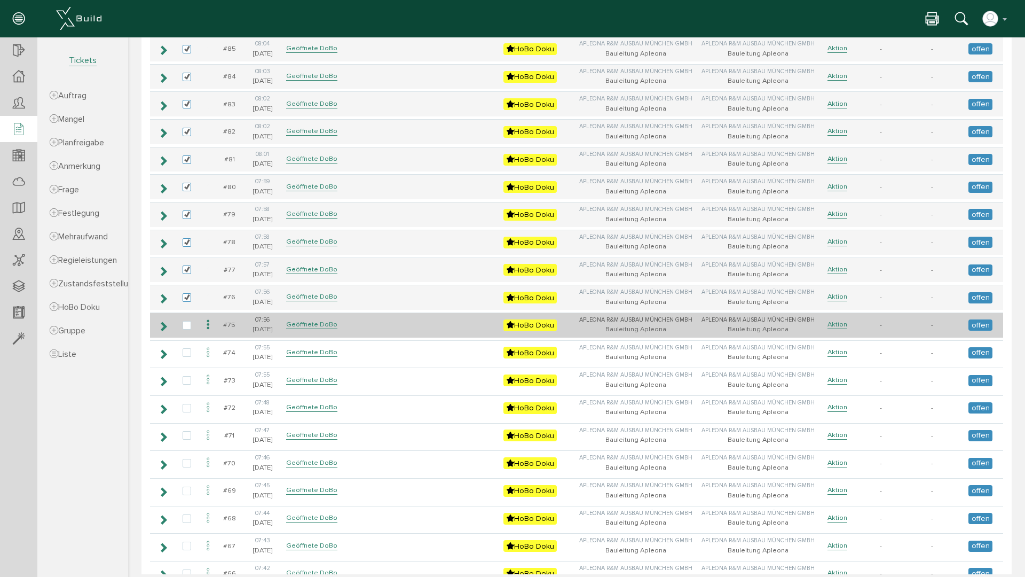
drag, startPoint x: 186, startPoint y: 325, endPoint x: 185, endPoint y: 335, distance: 10.7
click at [186, 325] on label at bounding box center [189, 326] width 13 height 10
click at [186, 325] on input "checkbox" at bounding box center [186, 324] width 7 height 7
checkbox input "true"
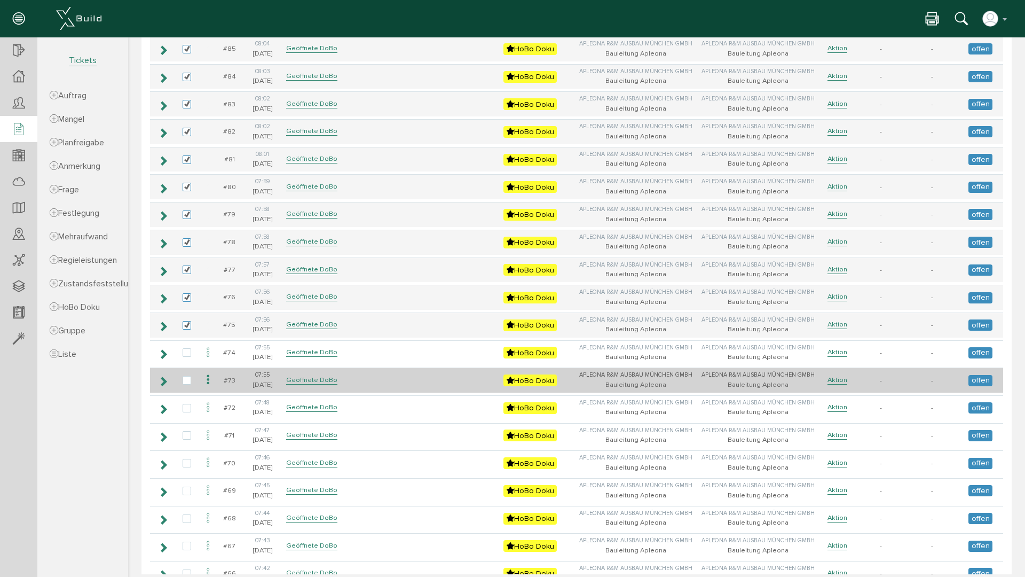
drag, startPoint x: 184, startPoint y: 351, endPoint x: 191, endPoint y: 371, distance: 20.9
click at [186, 355] on label at bounding box center [189, 353] width 13 height 10
click at [186, 355] on input "checkbox" at bounding box center [186, 351] width 7 height 7
checkbox input "true"
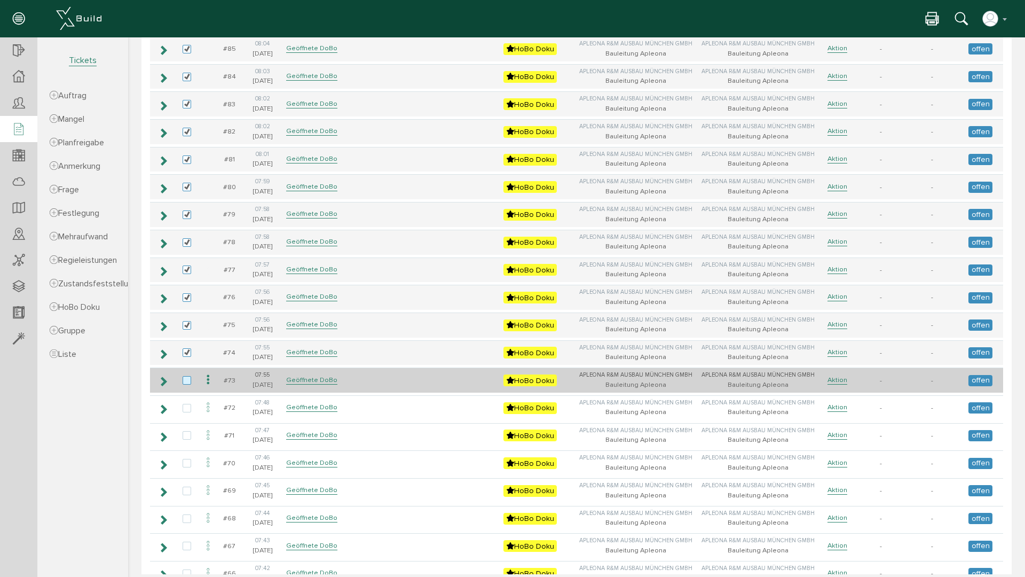
click at [187, 381] on label at bounding box center [189, 381] width 13 height 10
click at [187, 381] on input "checkbox" at bounding box center [186, 379] width 7 height 7
checkbox input "true"
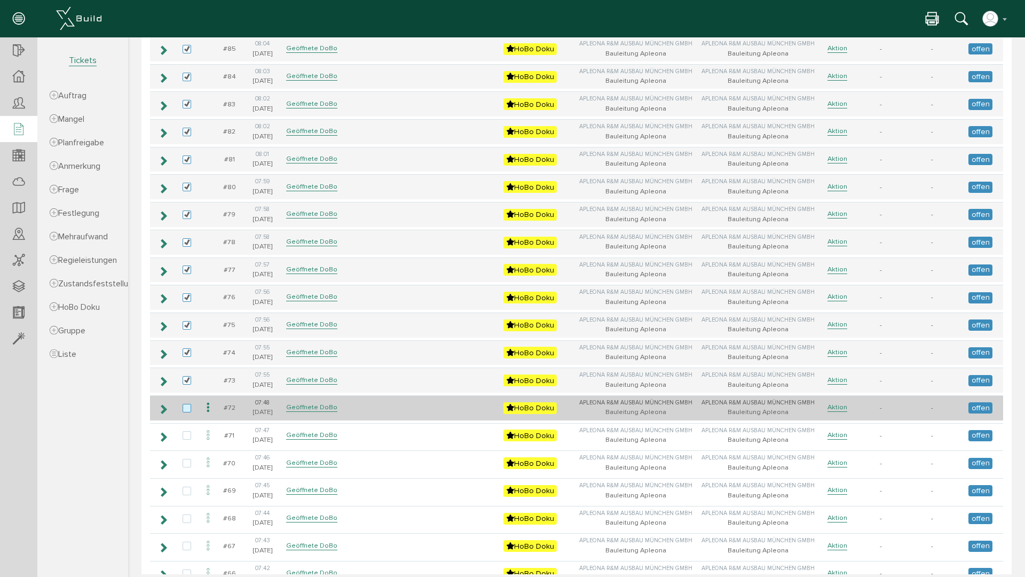
drag, startPoint x: 187, startPoint y: 410, endPoint x: 188, endPoint y: 421, distance: 11.2
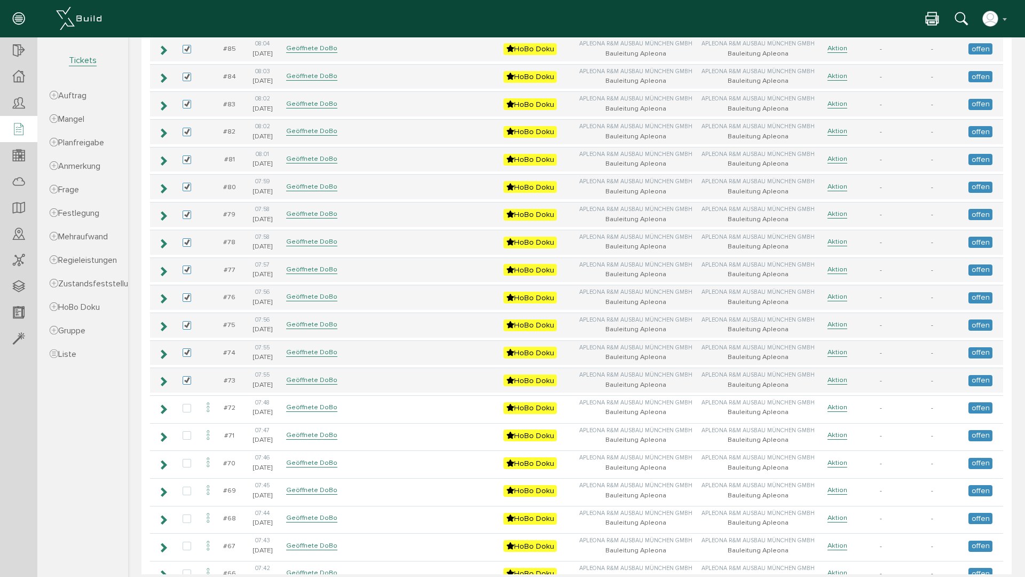
click at [187, 411] on label at bounding box center [189, 409] width 13 height 10
click at [187, 411] on input "checkbox" at bounding box center [186, 407] width 7 height 7
checkbox input "true"
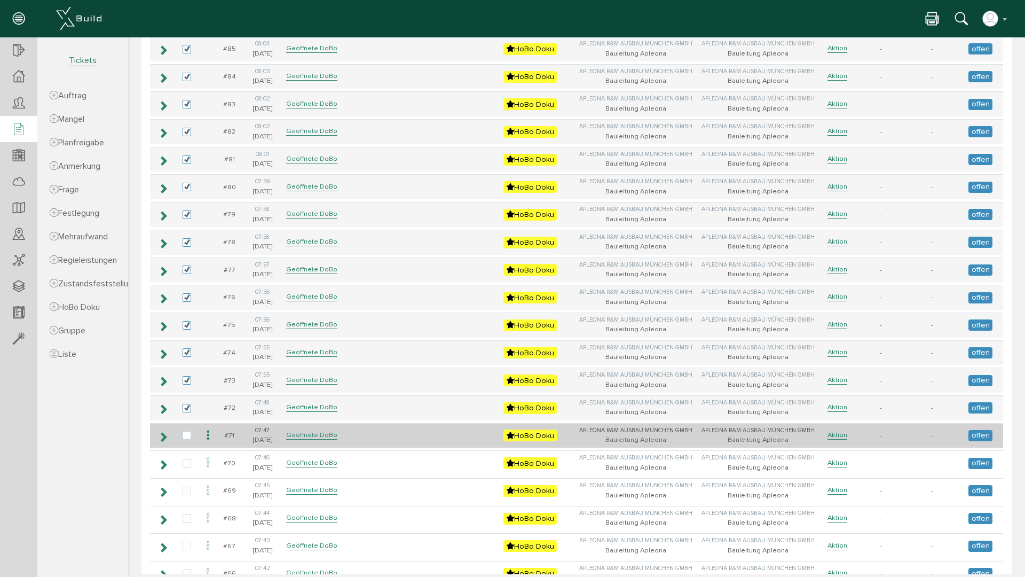
drag, startPoint x: 188, startPoint y: 434, endPoint x: 187, endPoint y: 443, distance: 9.1
click at [188, 435] on label at bounding box center [189, 436] width 13 height 10
click at [188, 435] on input "checkbox" at bounding box center [186, 434] width 7 height 7
checkbox input "true"
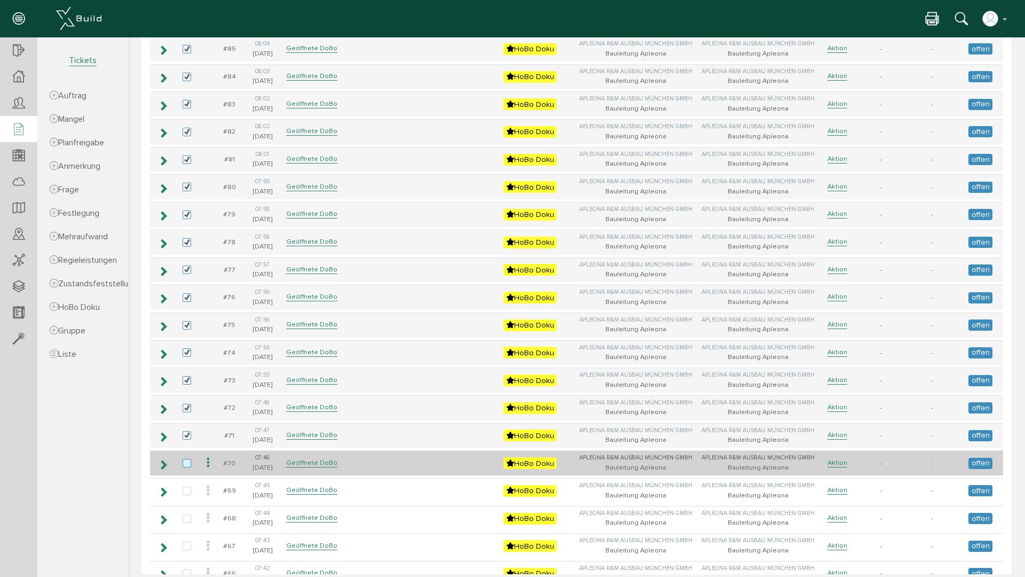
click at [187, 464] on label at bounding box center [189, 464] width 13 height 10
click at [187, 464] on input "checkbox" at bounding box center [186, 462] width 7 height 7
checkbox input "true"
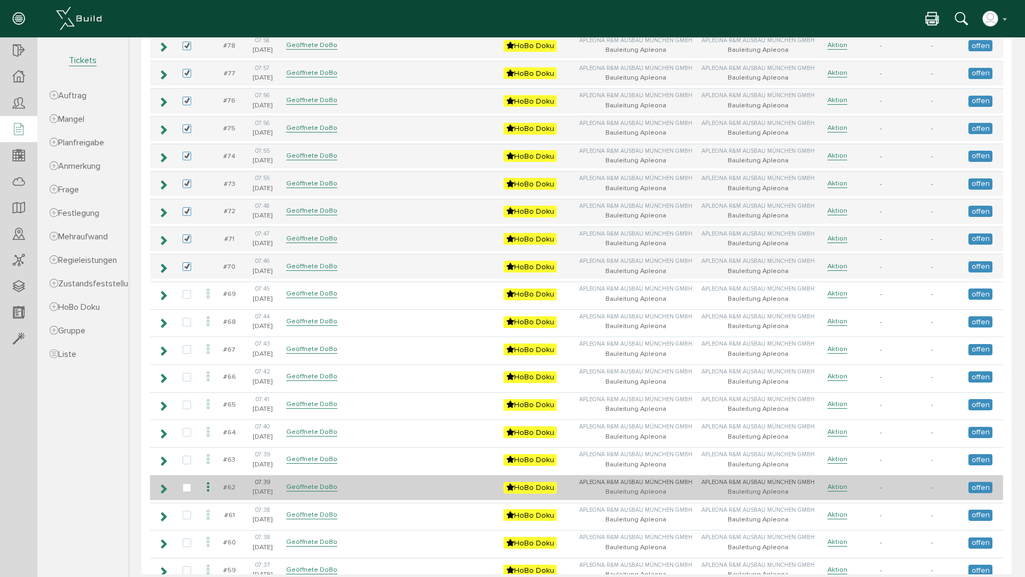
scroll to position [1708, 0]
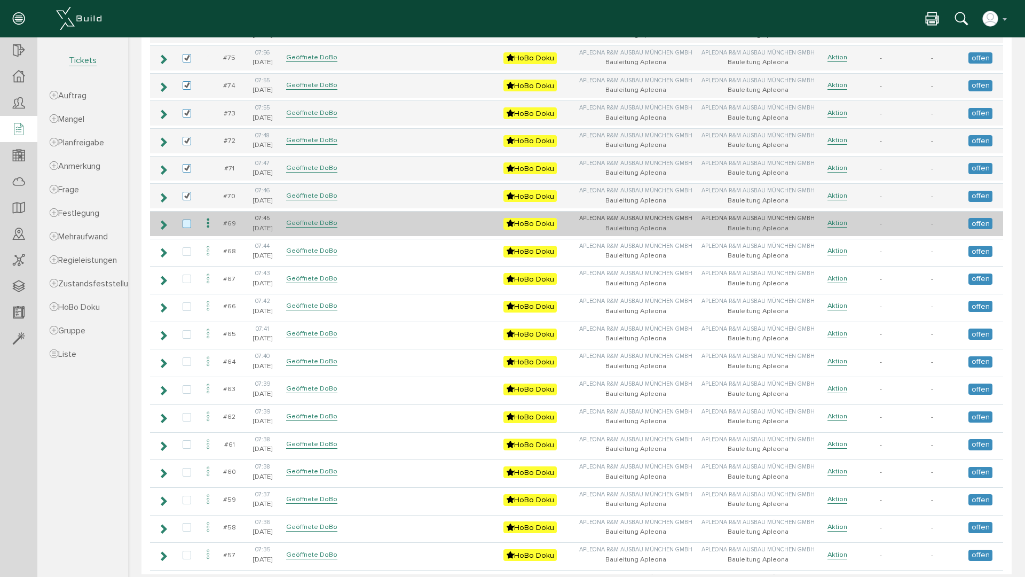
click at [185, 223] on label at bounding box center [189, 224] width 13 height 10
click at [185, 223] on input "checkbox" at bounding box center [186, 222] width 7 height 7
checkbox input "true"
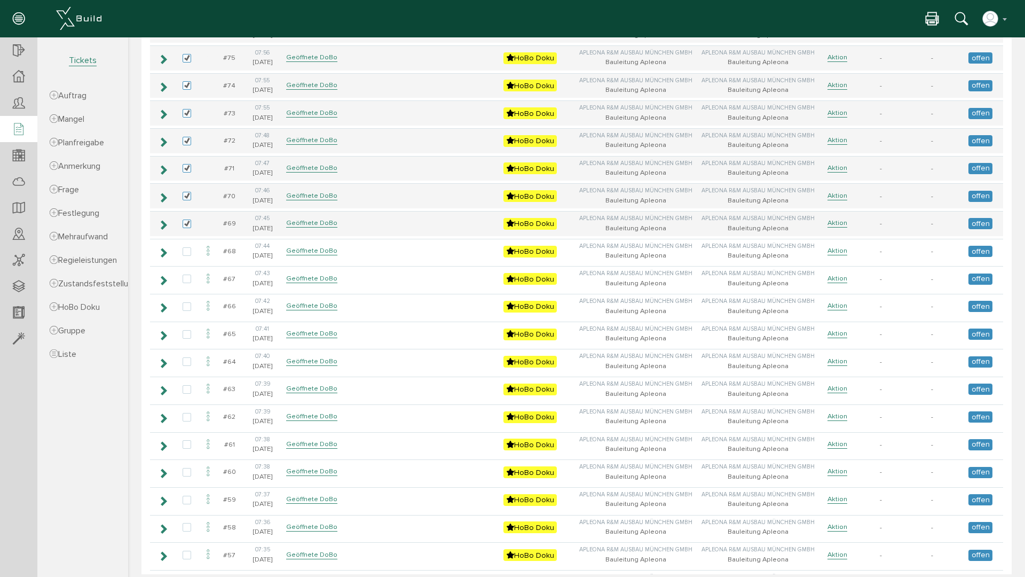
drag, startPoint x: 186, startPoint y: 250, endPoint x: 187, endPoint y: 265, distance: 14.5
click at [186, 251] on label at bounding box center [189, 252] width 13 height 10
click at [186, 251] on input "checkbox" at bounding box center [186, 250] width 7 height 7
checkbox input "true"
drag, startPoint x: 186, startPoint y: 274, endPoint x: 185, endPoint y: 292, distance: 17.6
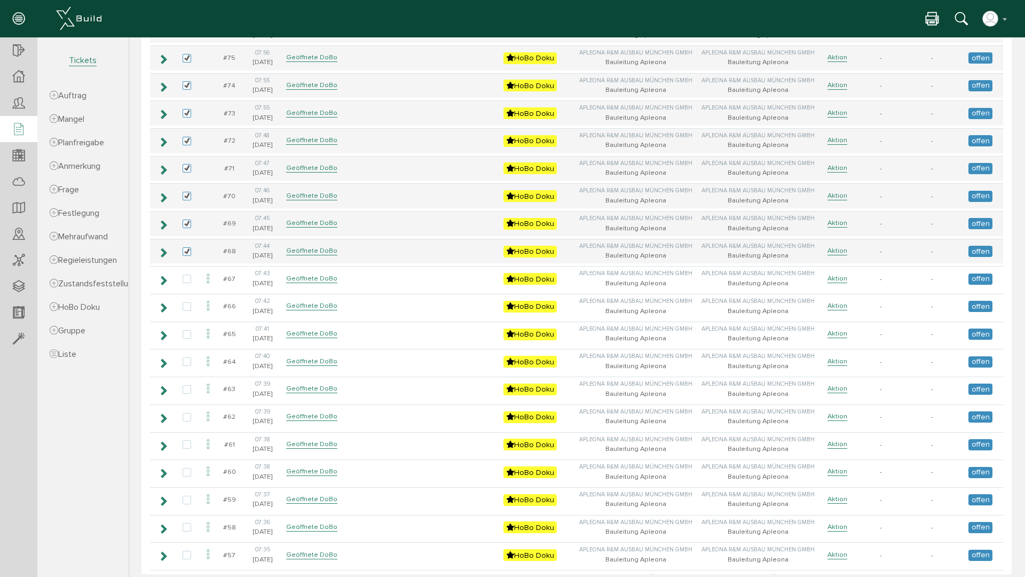
click at [186, 276] on label at bounding box center [189, 279] width 13 height 10
click at [186, 276] on input "checkbox" at bounding box center [186, 277] width 7 height 7
checkbox input "true"
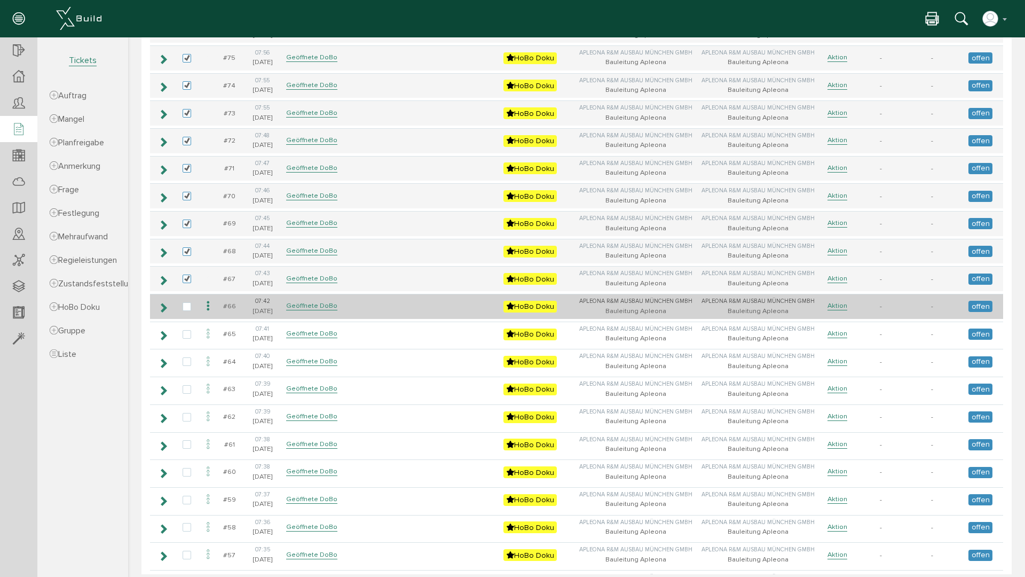
drag, startPoint x: 190, startPoint y: 306, endPoint x: 184, endPoint y: 316, distance: 11.1
click at [188, 309] on label at bounding box center [189, 307] width 13 height 10
click at [188, 309] on input "checkbox" at bounding box center [186, 305] width 7 height 7
checkbox input "true"
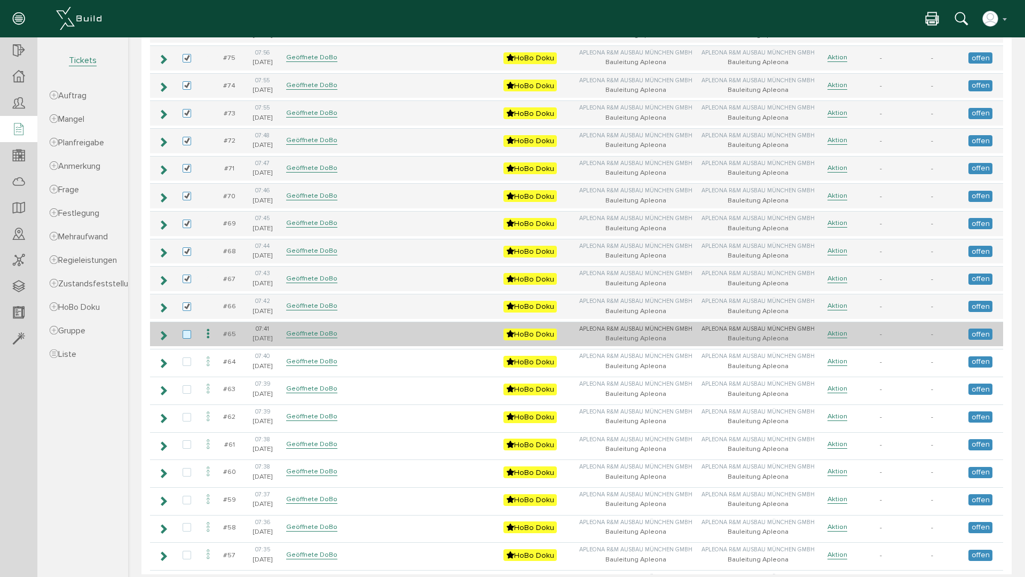
click at [187, 333] on label at bounding box center [189, 335] width 13 height 10
click at [187, 333] on input "checkbox" at bounding box center [186, 333] width 7 height 7
checkbox input "true"
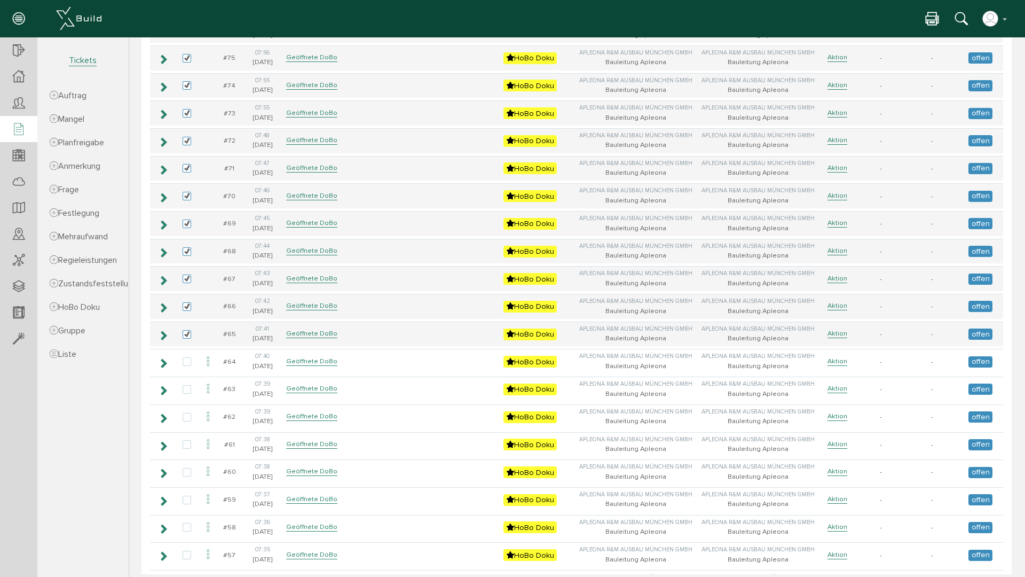
drag, startPoint x: 186, startPoint y: 361, endPoint x: 188, endPoint y: 376, distance: 14.5
click at [186, 364] on label at bounding box center [189, 362] width 13 height 10
click at [186, 364] on input "checkbox" at bounding box center [186, 360] width 7 height 7
checkbox input "true"
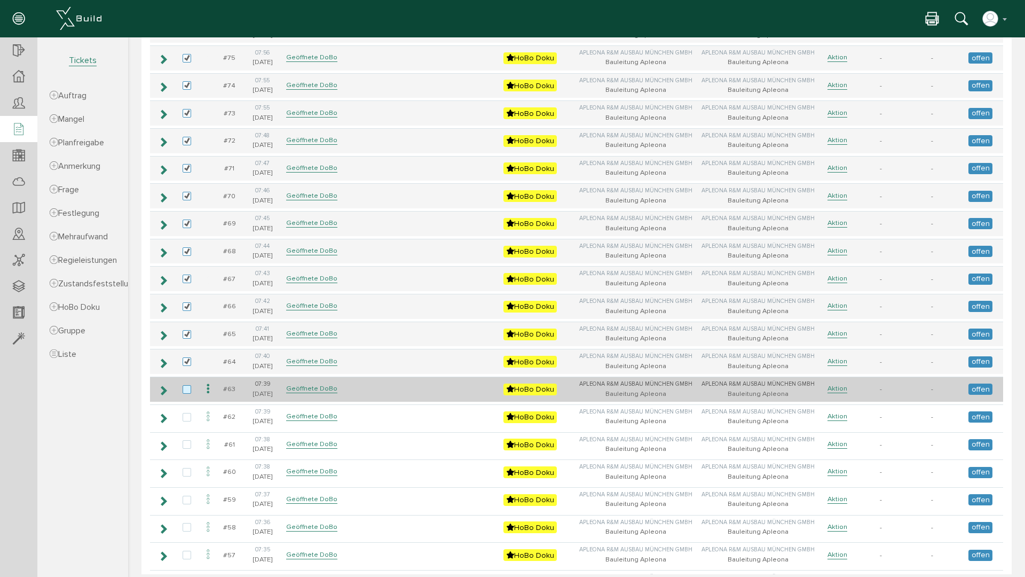
click at [187, 389] on label at bounding box center [189, 390] width 13 height 10
click at [187, 389] on input "checkbox" at bounding box center [186, 388] width 7 height 7
checkbox input "true"
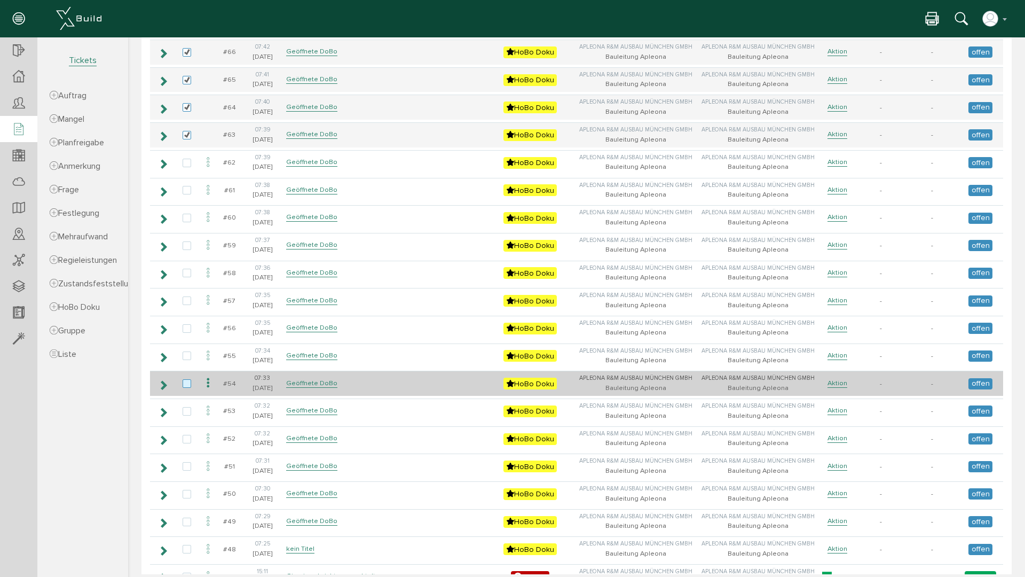
scroll to position [1975, 0]
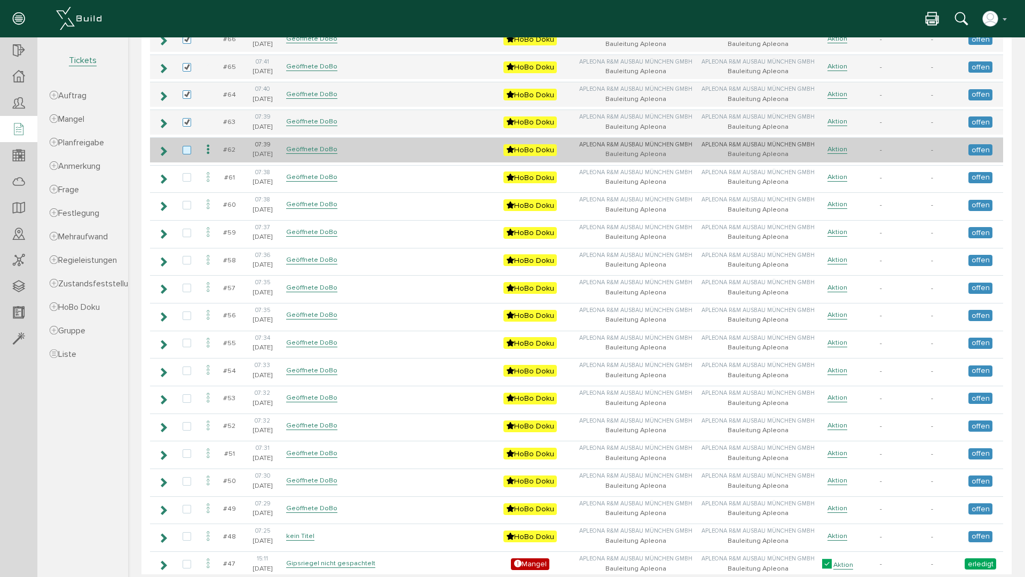
click at [189, 148] on label at bounding box center [189, 151] width 13 height 10
click at [189, 148] on input "checkbox" at bounding box center [186, 149] width 7 height 7
checkbox input "true"
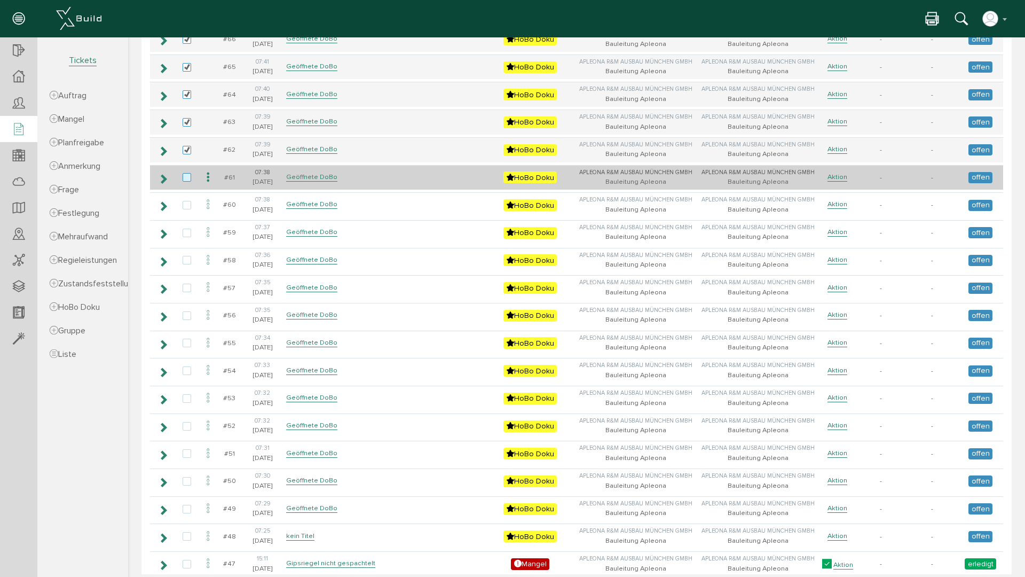
click at [184, 177] on label at bounding box center [189, 178] width 13 height 10
click at [184, 177] on input "checkbox" at bounding box center [186, 176] width 7 height 7
checkbox input "true"
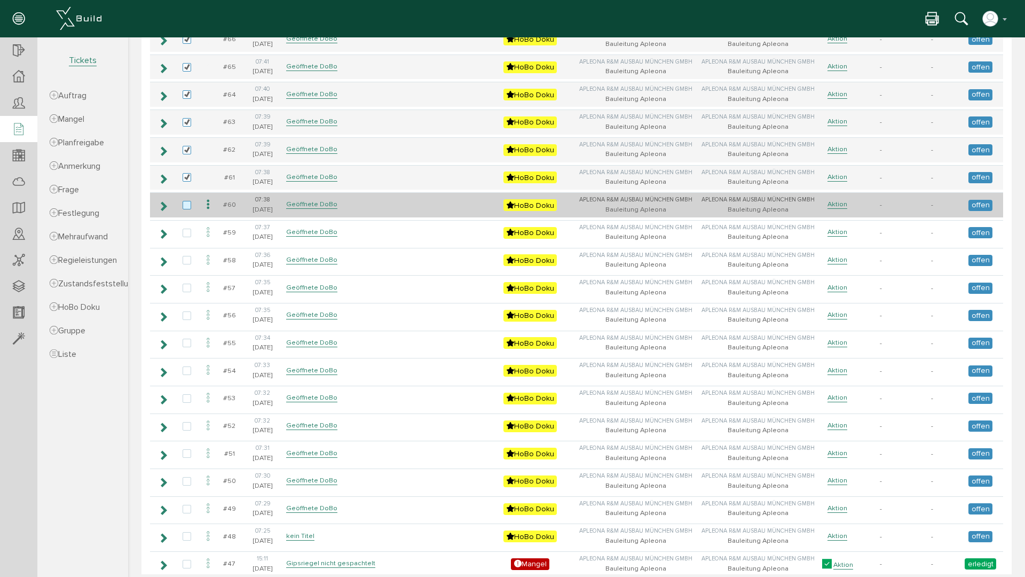
click at [188, 204] on label at bounding box center [189, 206] width 13 height 10
click at [188, 204] on input "checkbox" at bounding box center [186, 204] width 7 height 7
checkbox input "true"
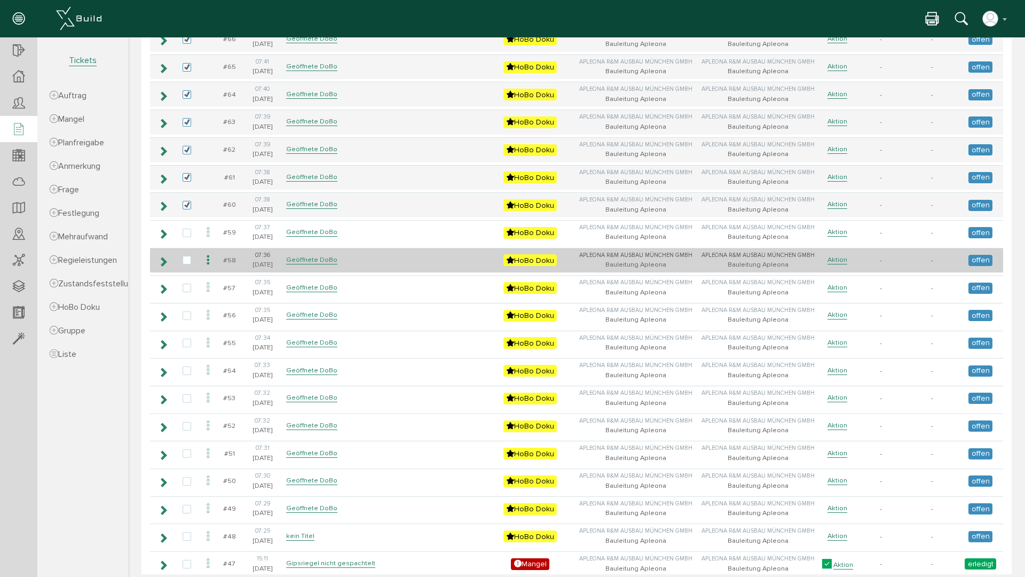
drag, startPoint x: 186, startPoint y: 232, endPoint x: 187, endPoint y: 248, distance: 16.1
click at [186, 232] on label at bounding box center [189, 233] width 13 height 10
click at [186, 232] on input "checkbox" at bounding box center [186, 231] width 7 height 7
checkbox input "true"
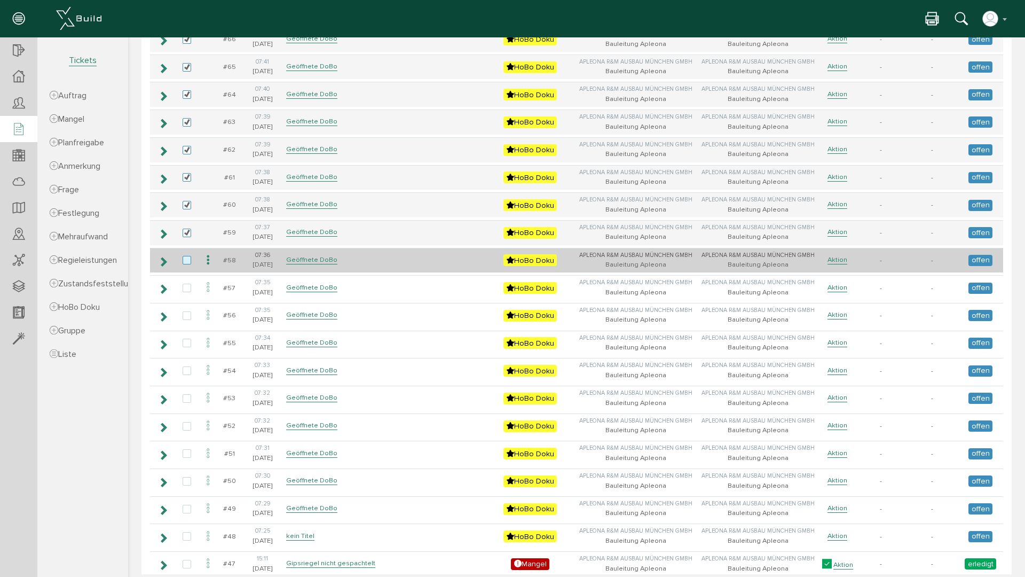
click at [188, 261] on label at bounding box center [189, 261] width 13 height 10
click at [188, 261] on input "checkbox" at bounding box center [186, 259] width 7 height 7
checkbox input "true"
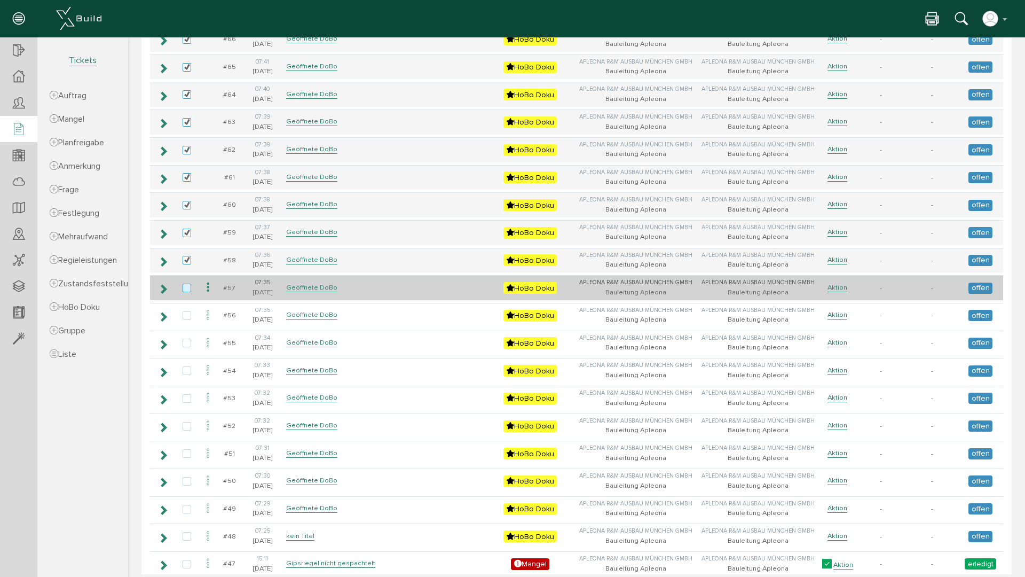
click at [186, 287] on label at bounding box center [189, 288] width 13 height 10
click at [186, 287] on input "checkbox" at bounding box center [186, 286] width 7 height 7
checkbox input "true"
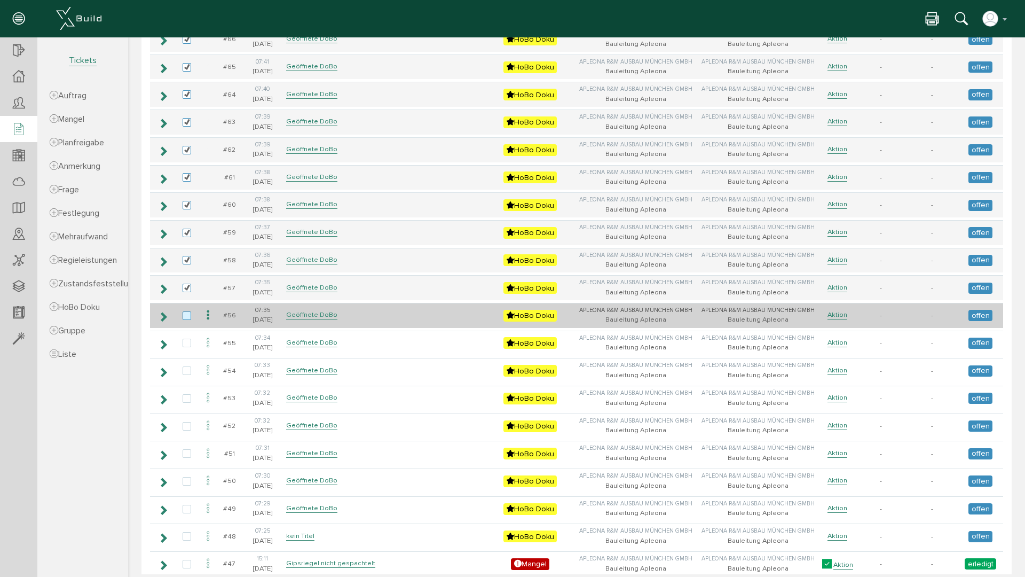
click at [185, 317] on label at bounding box center [189, 316] width 13 height 10
click at [185, 317] on input "checkbox" at bounding box center [186, 314] width 7 height 7
checkbox input "true"
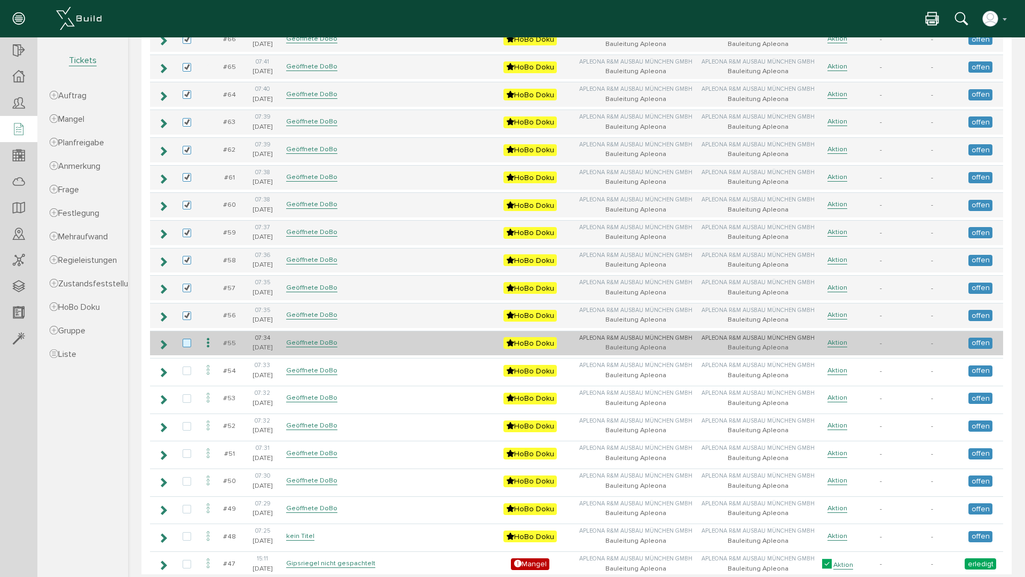
click at [186, 342] on label at bounding box center [189, 343] width 13 height 10
click at [186, 342] on input "checkbox" at bounding box center [186, 341] width 7 height 7
checkbox input "true"
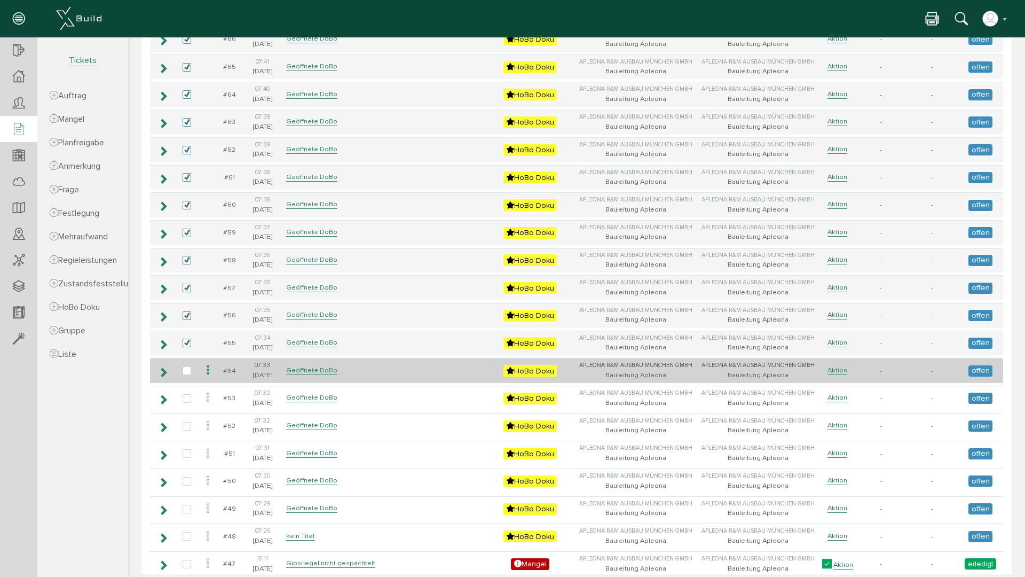
drag, startPoint x: 188, startPoint y: 370, endPoint x: 188, endPoint y: 382, distance: 12.3
click at [188, 372] on label at bounding box center [189, 371] width 13 height 10
click at [188, 372] on input "checkbox" at bounding box center [186, 369] width 7 height 7
checkbox input "true"
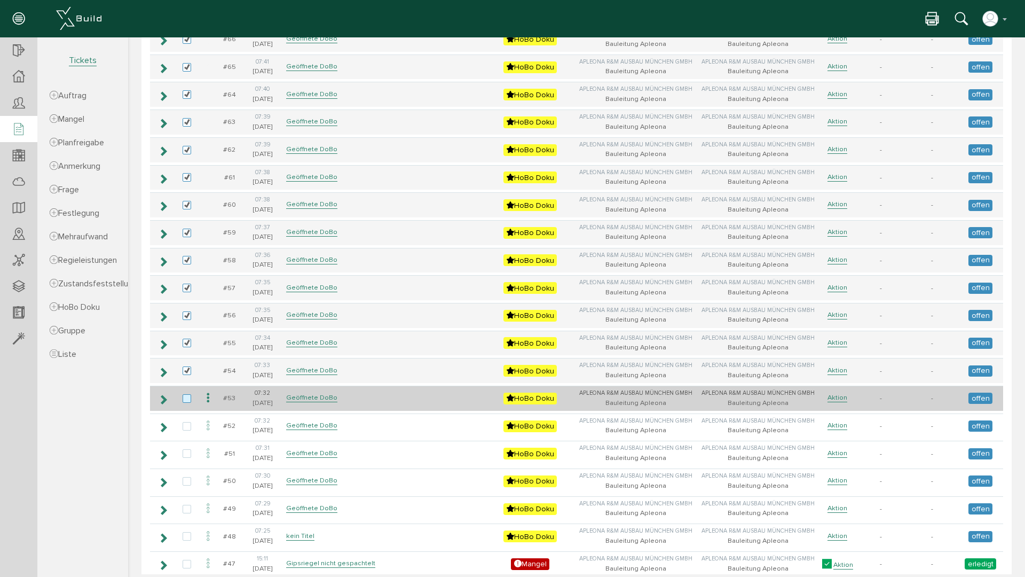
click at [187, 403] on label at bounding box center [189, 399] width 13 height 10
click at [187, 401] on input "checkbox" at bounding box center [186, 397] width 7 height 7
checkbox input "true"
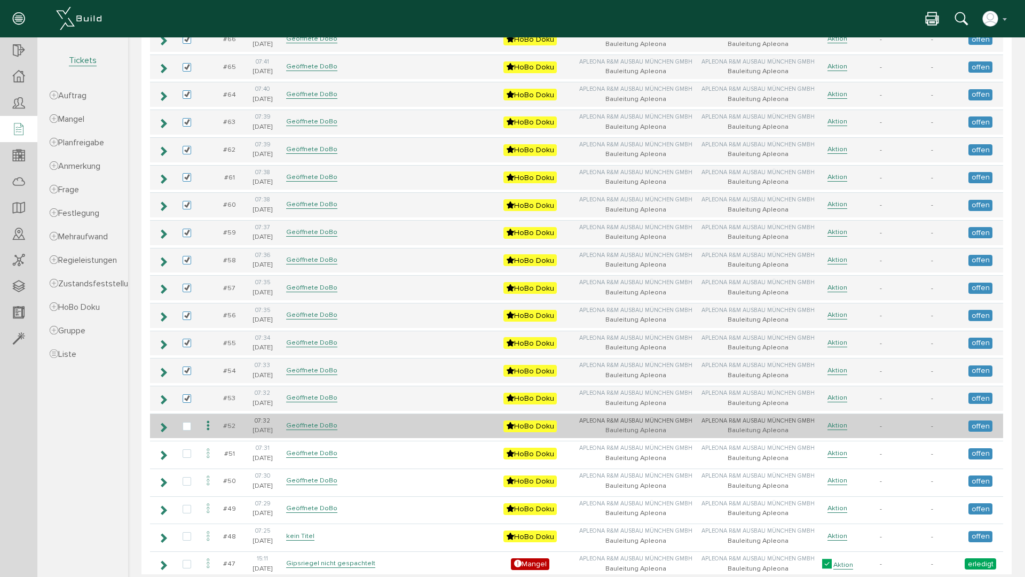
click at [187, 429] on label at bounding box center [189, 427] width 13 height 10
click at [187, 429] on input "checkbox" at bounding box center [186, 425] width 7 height 7
checkbox input "true"
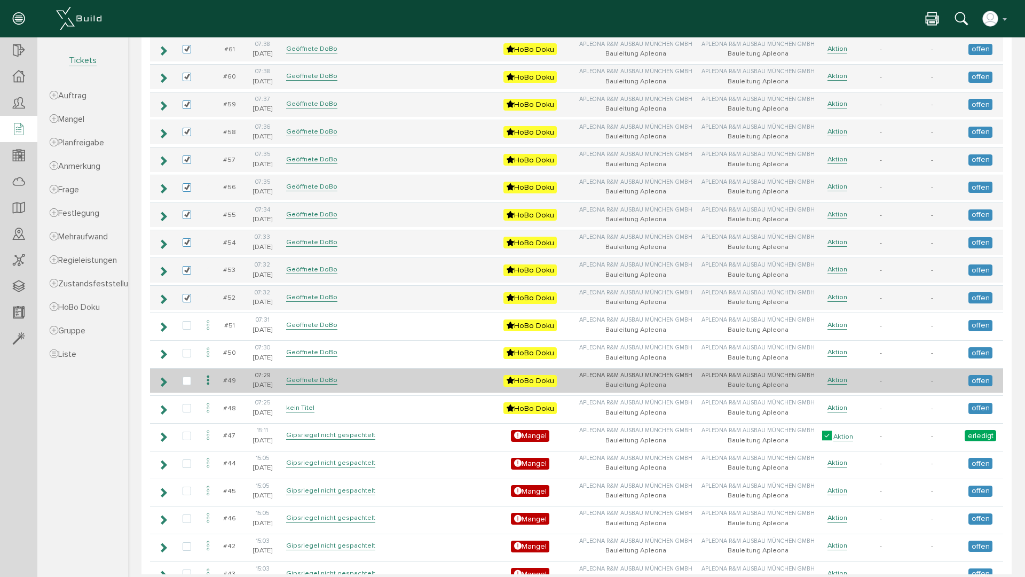
scroll to position [2135, 0]
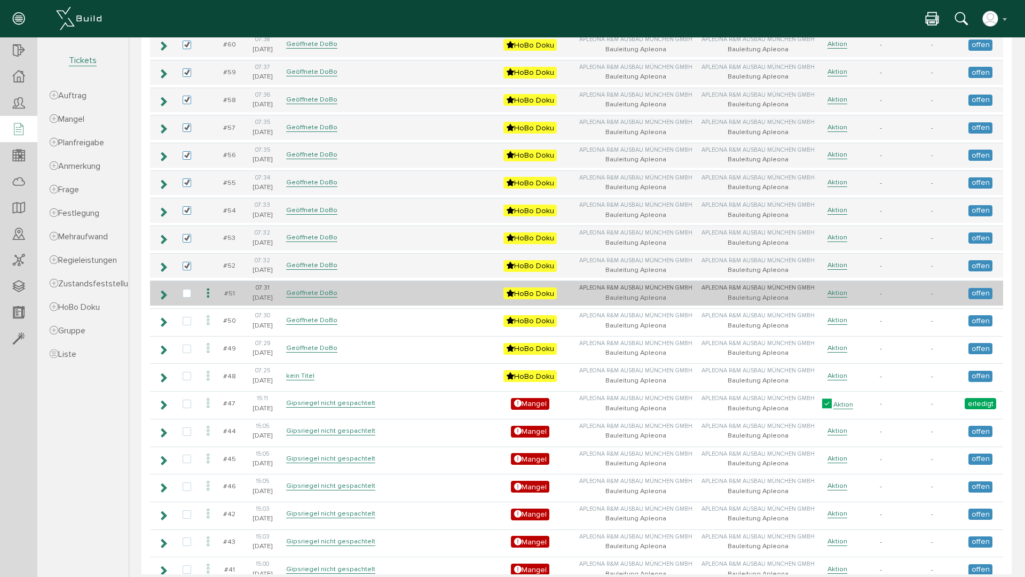
click at [187, 294] on label at bounding box center [189, 294] width 13 height 10
click at [187, 294] on input "checkbox" at bounding box center [186, 292] width 7 height 7
checkbox input "true"
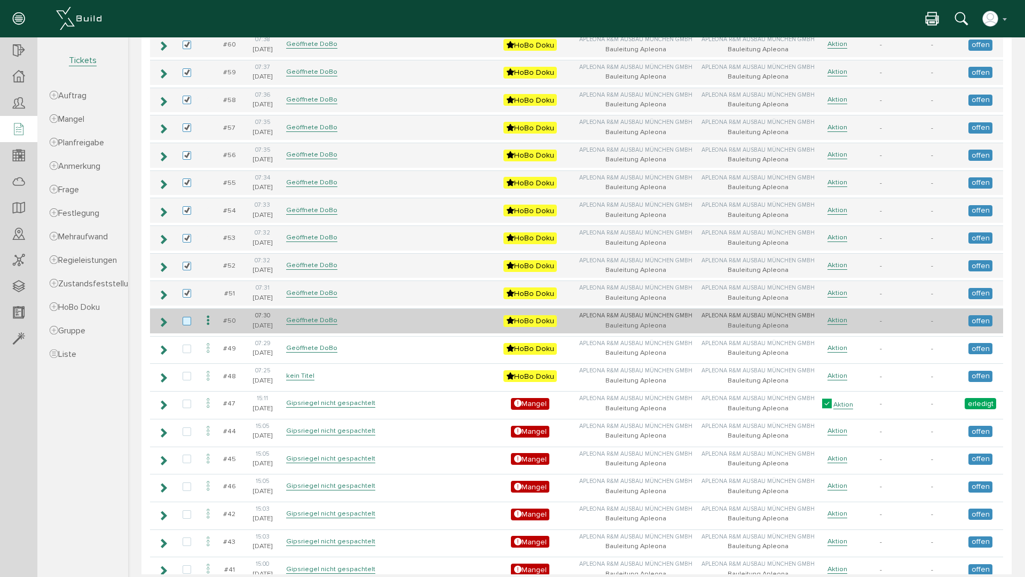
click at [185, 321] on label at bounding box center [189, 322] width 13 height 10
click at [185, 321] on input "checkbox" at bounding box center [186, 320] width 7 height 7
checkbox input "true"
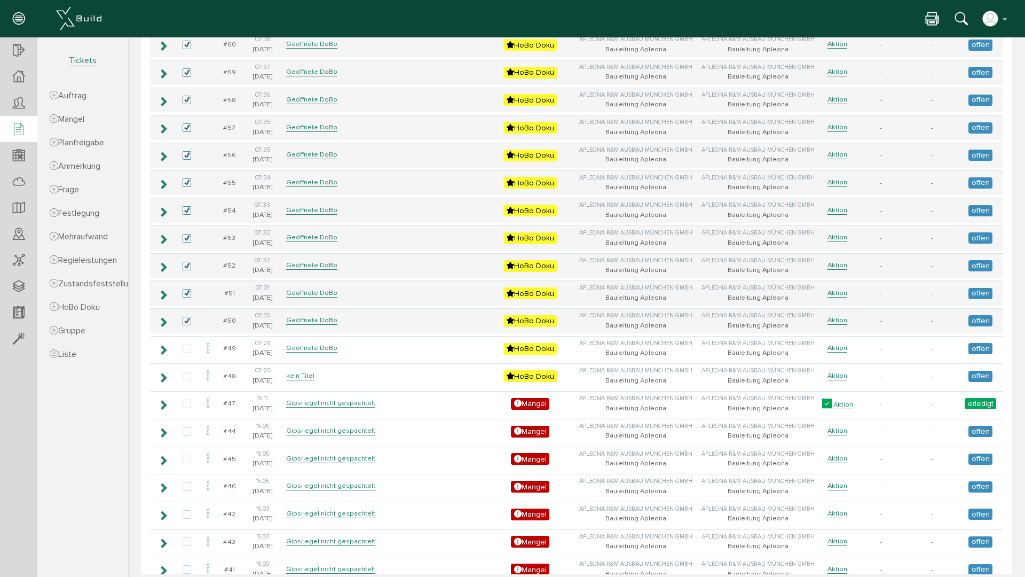
drag, startPoint x: 185, startPoint y: 349, endPoint x: 186, endPoint y: 362, distance: 12.9
click at [185, 351] on label at bounding box center [189, 349] width 13 height 10
click at [185, 351] on input "checkbox" at bounding box center [186, 347] width 7 height 7
checkbox input "true"
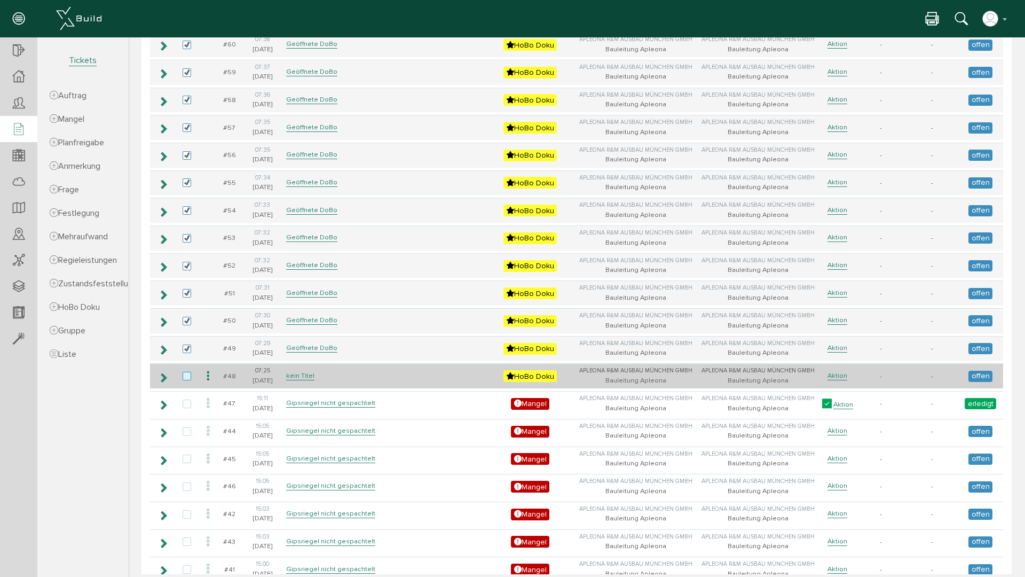
click at [185, 376] on label at bounding box center [189, 377] width 13 height 10
click at [185, 376] on input "checkbox" at bounding box center [186, 375] width 7 height 7
checkbox input "true"
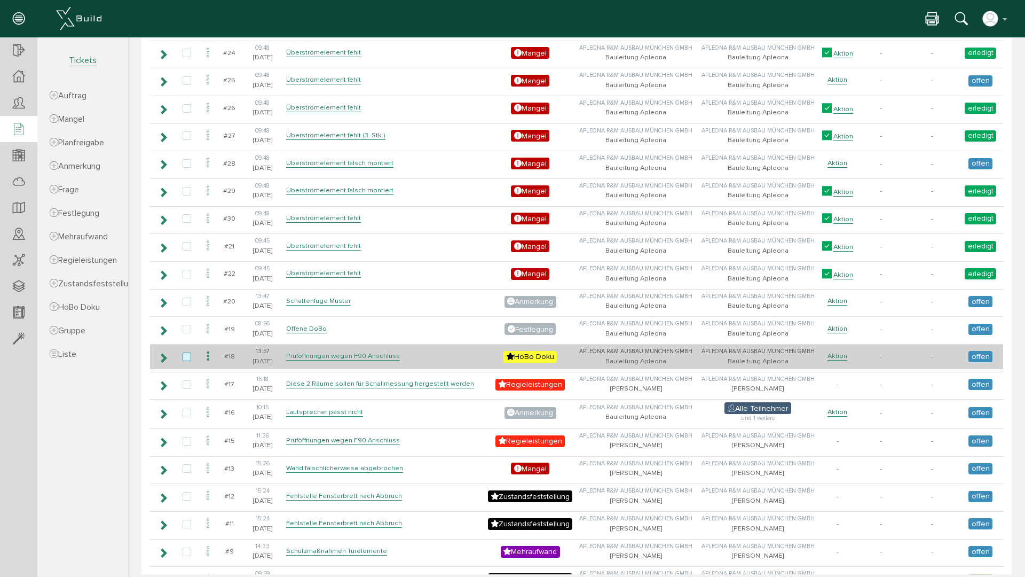
scroll to position [2990, 0]
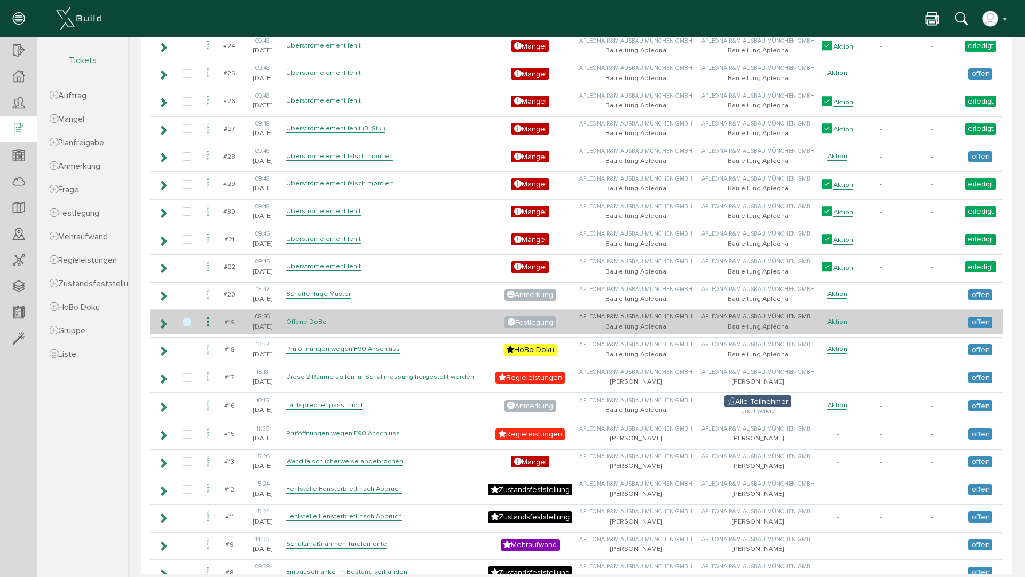
click at [187, 322] on label at bounding box center [189, 323] width 13 height 10
click at [187, 322] on input "checkbox" at bounding box center [186, 321] width 7 height 7
checkbox input "true"
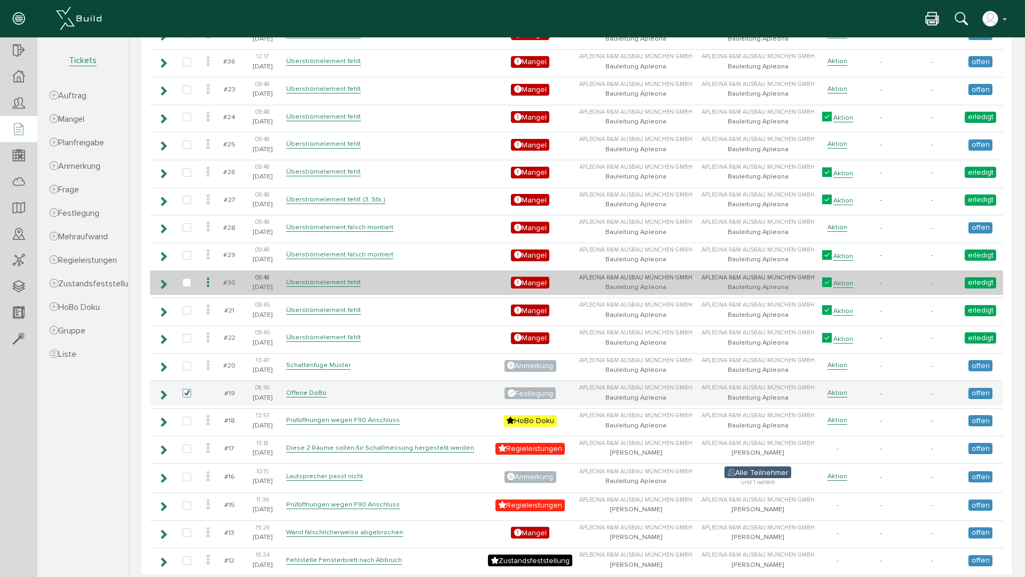
scroll to position [2918, 0]
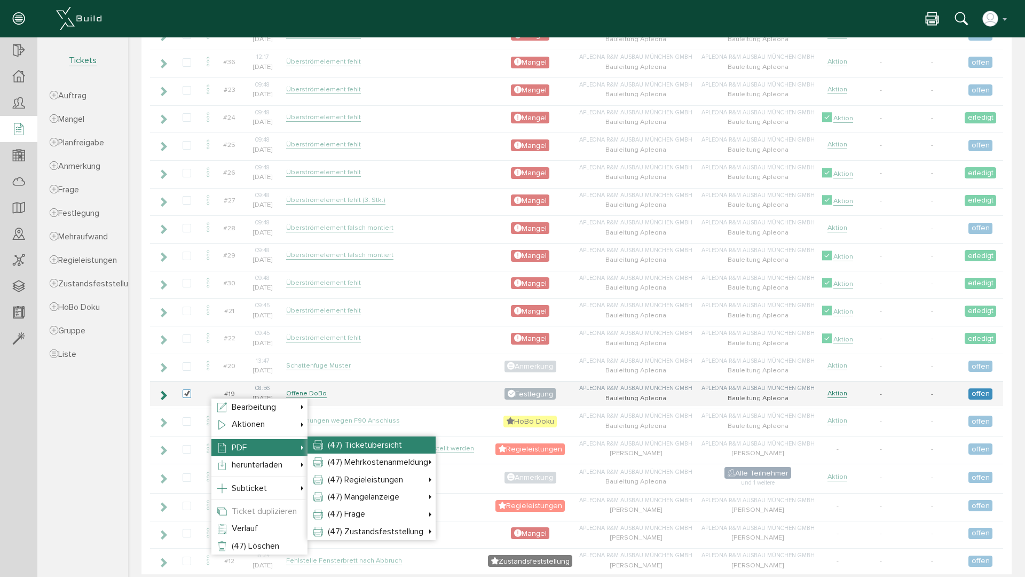
click at [365, 446] on span "(47) Ticketübersicht" at bounding box center [365, 444] width 74 height 11
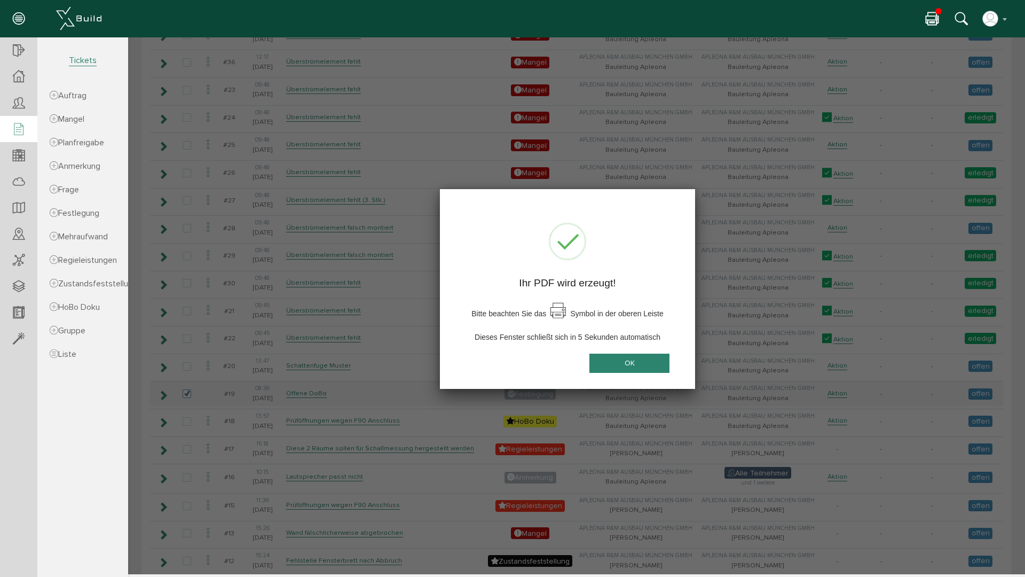
click at [609, 364] on button "OK" at bounding box center [629, 363] width 80 height 20
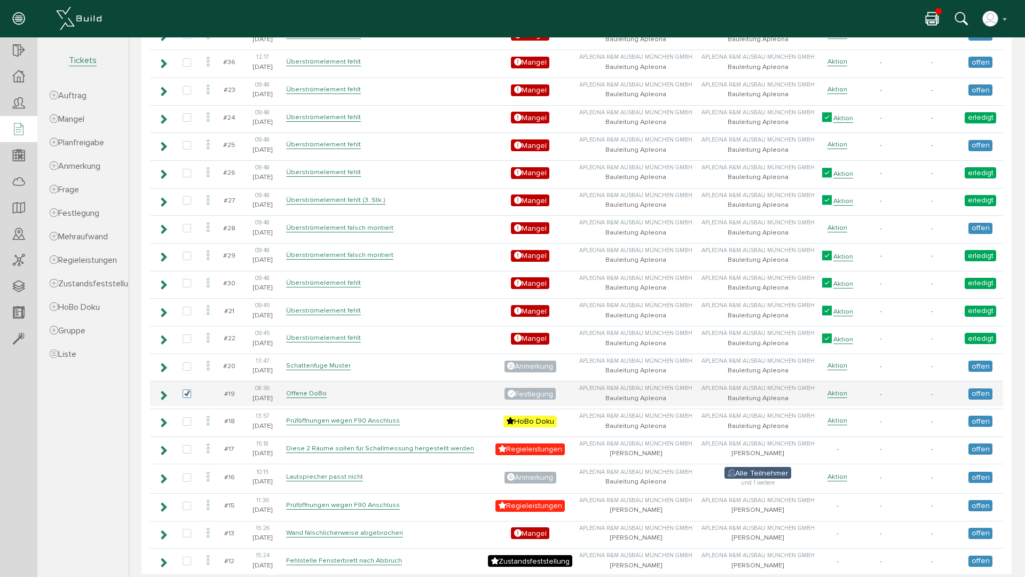
click at [935, 15] on icon at bounding box center [932, 19] width 13 height 15
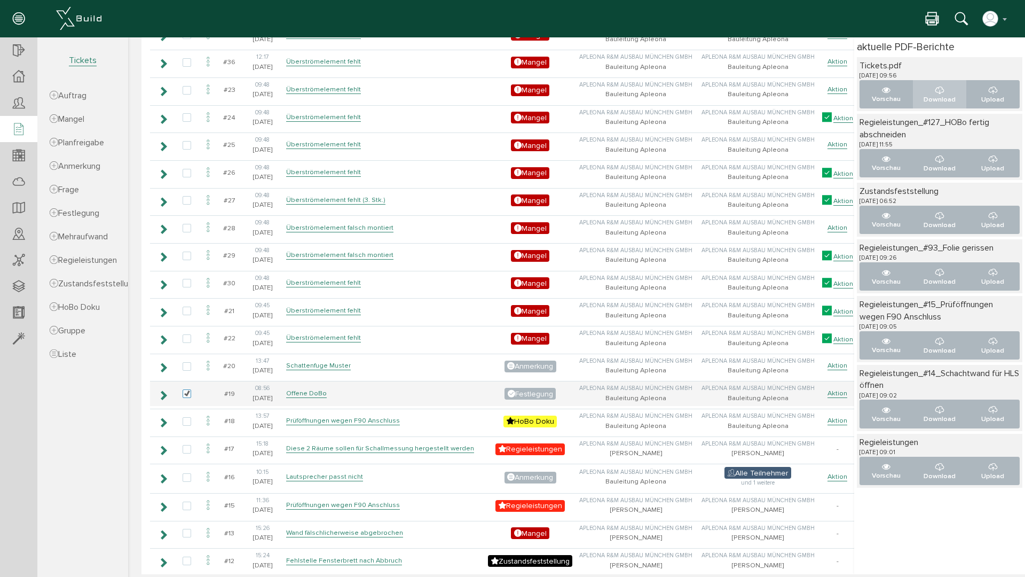
click at [935, 92] on icon "..." at bounding box center [939, 90] width 9 height 11
